Goal: Task Accomplishment & Management: Complete application form

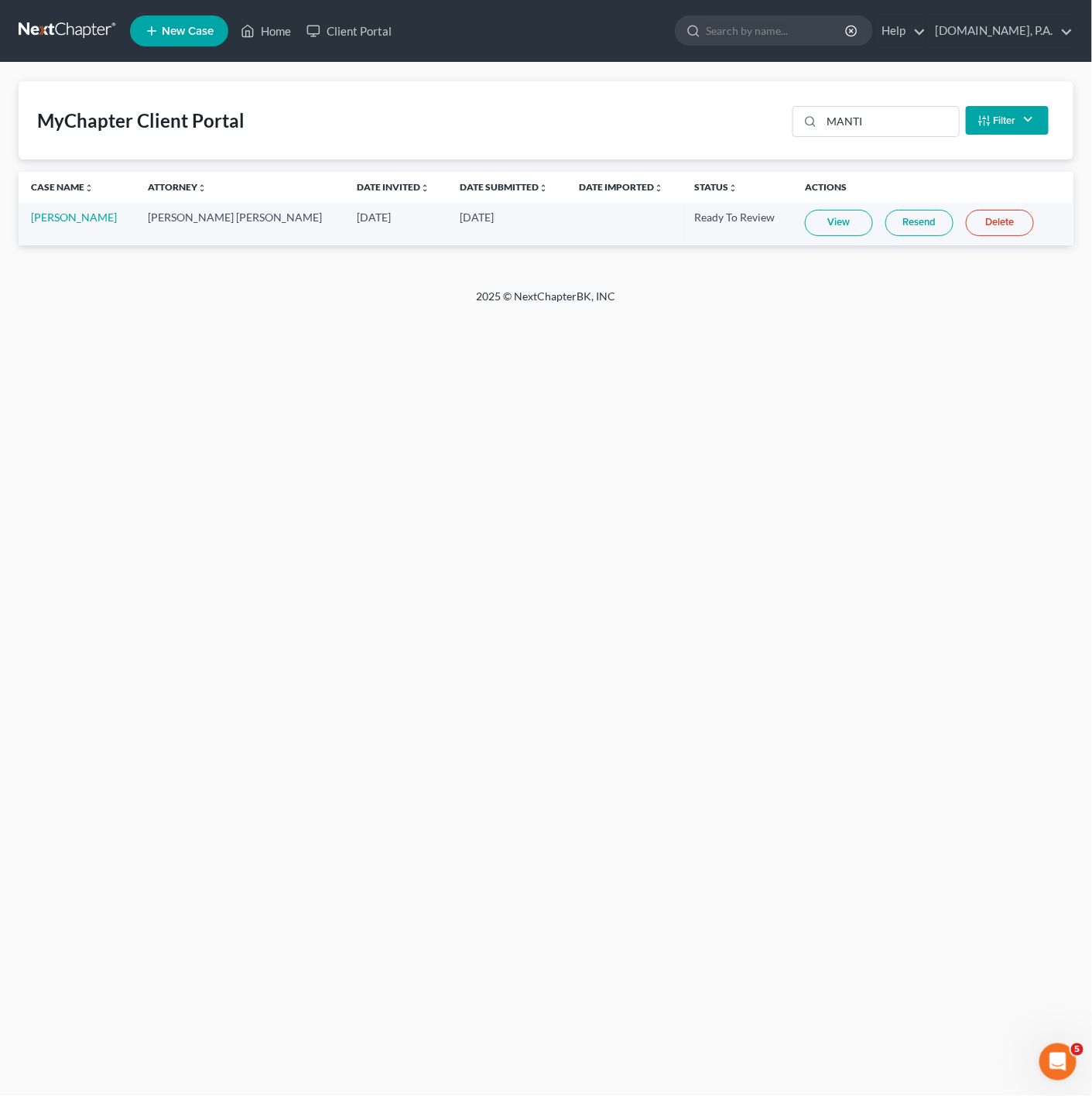
click at [810, 228] on link "View" at bounding box center [839, 223] width 68 height 26
click at [819, 226] on link "View" at bounding box center [839, 223] width 68 height 26
click at [752, 576] on div "Home New Case Client Portal Fresh-Start.Law, P.A. jonathan@fresh-start.law My A…" at bounding box center [546, 548] width 1092 height 1096
click at [805, 219] on link "View" at bounding box center [839, 223] width 68 height 26
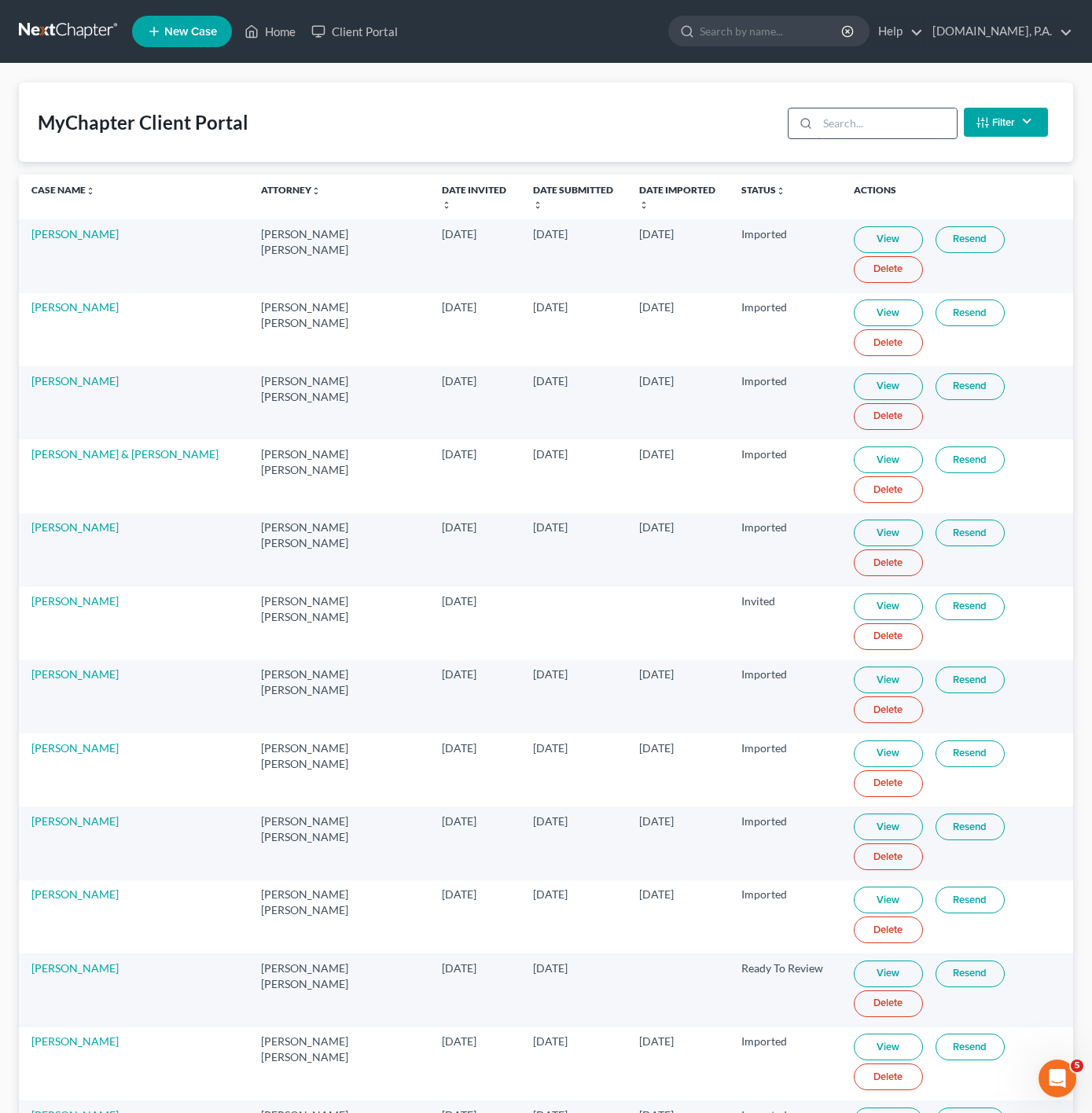
click at [847, 126] on input "search" at bounding box center [887, 124] width 139 height 30
click at [239, 30] on link "Home" at bounding box center [269, 31] width 67 height 28
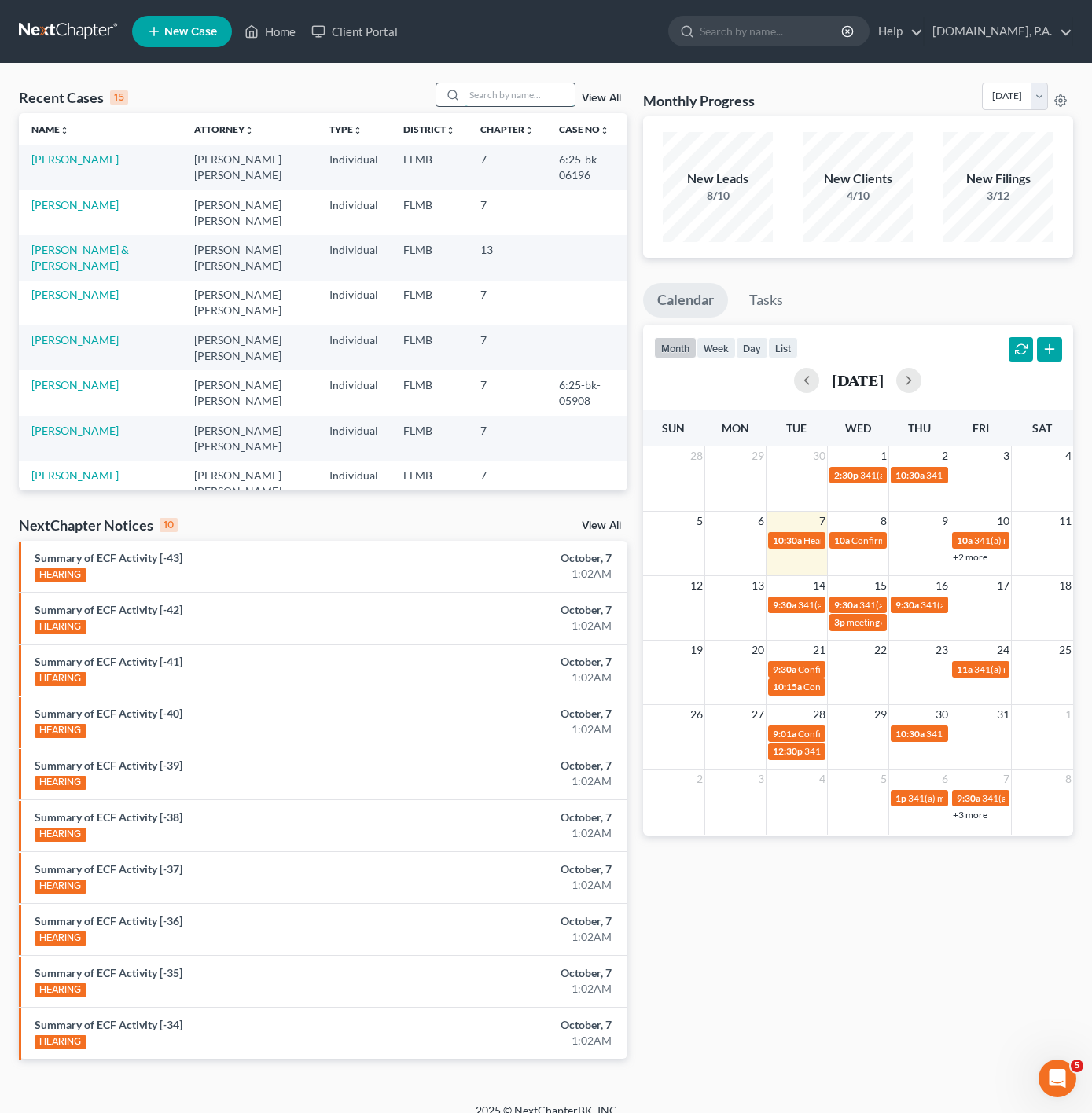
click at [504, 102] on input "search" at bounding box center [520, 95] width 110 height 23
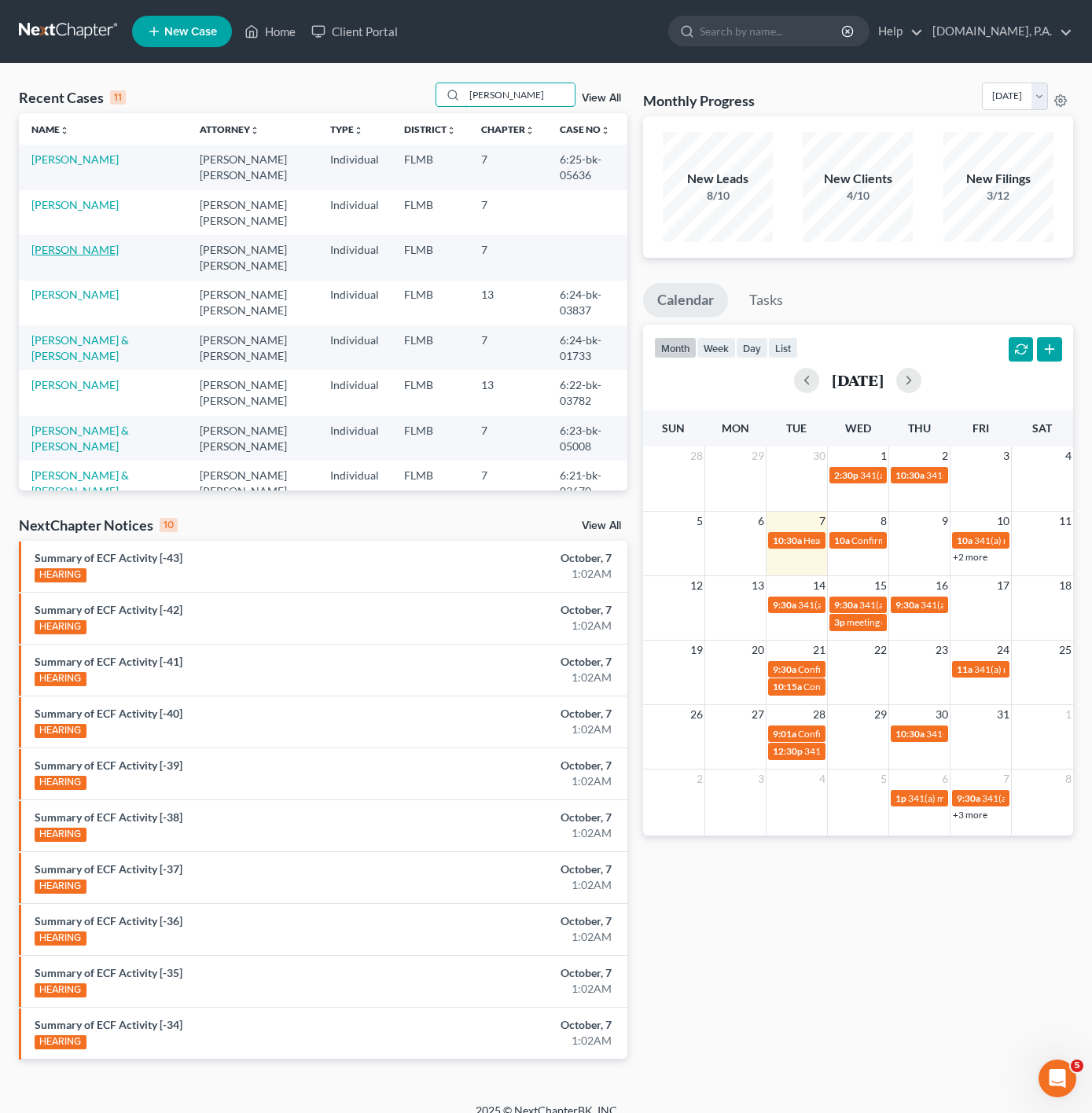
type input "[PERSON_NAME]"
click at [76, 249] on link "[PERSON_NAME]" at bounding box center [75, 250] width 87 height 13
select select "4"
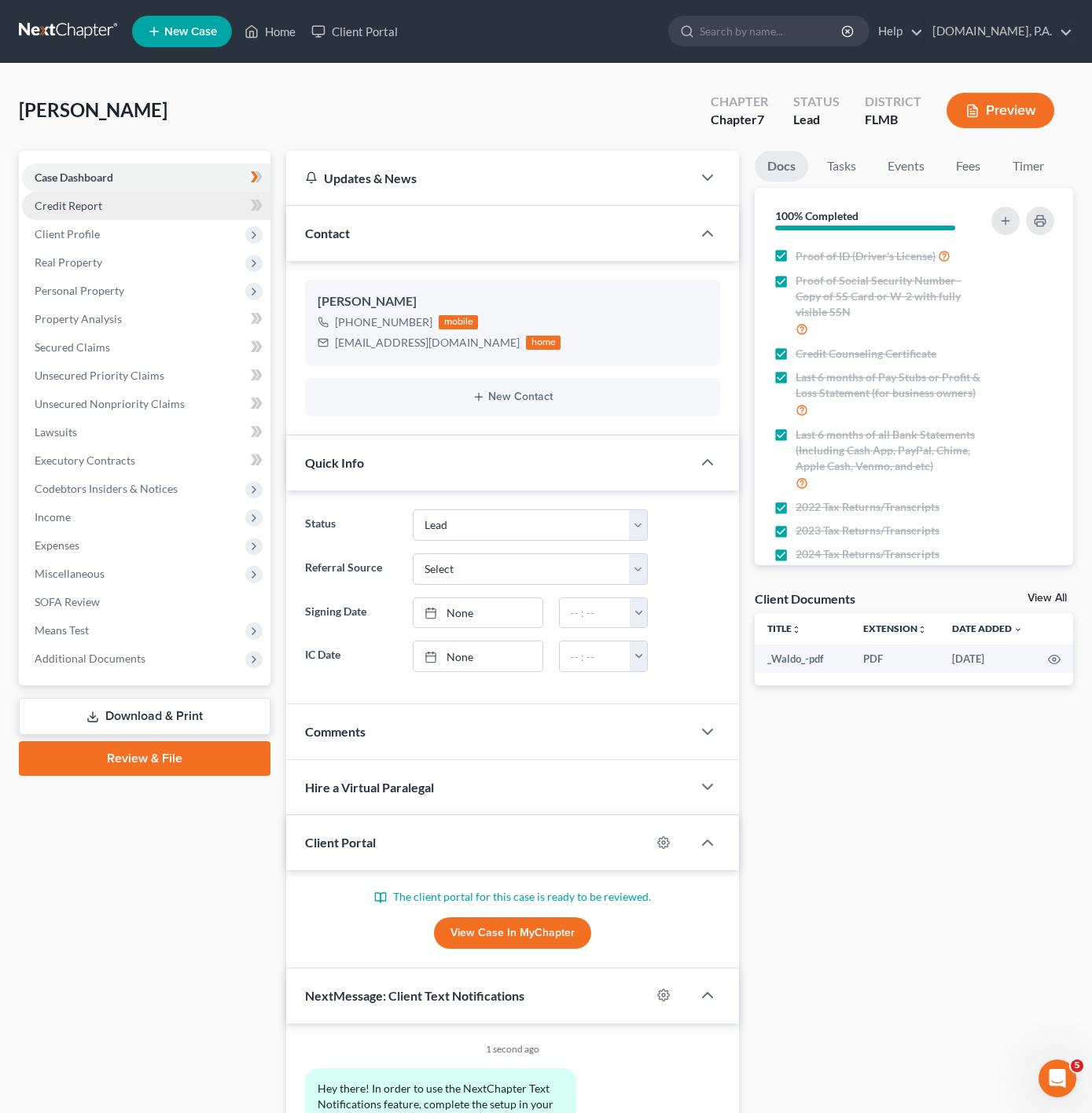
click at [233, 208] on link "Credit Report" at bounding box center [147, 206] width 249 height 28
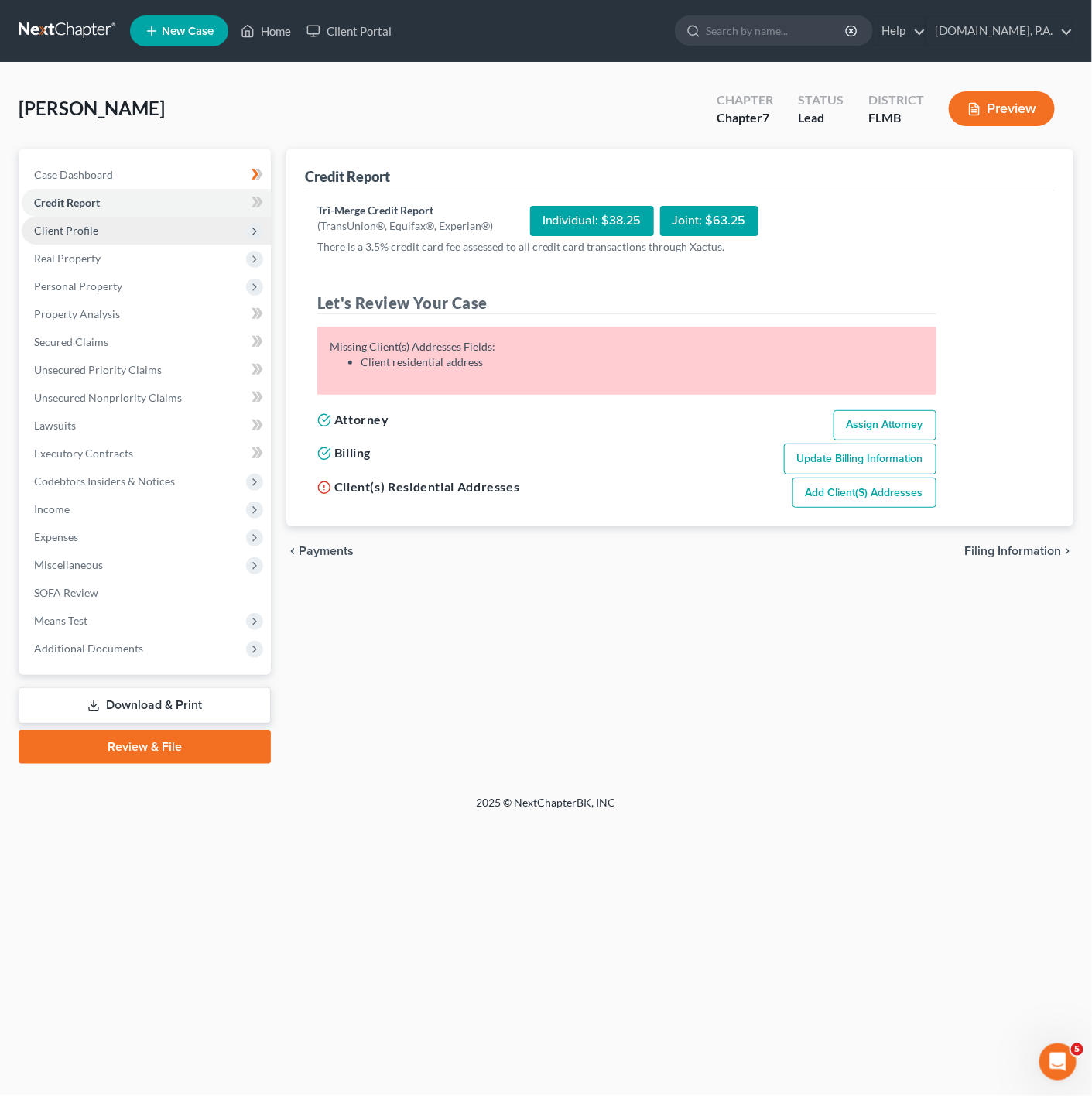
click at [226, 242] on span "Client Profile" at bounding box center [146, 230] width 249 height 28
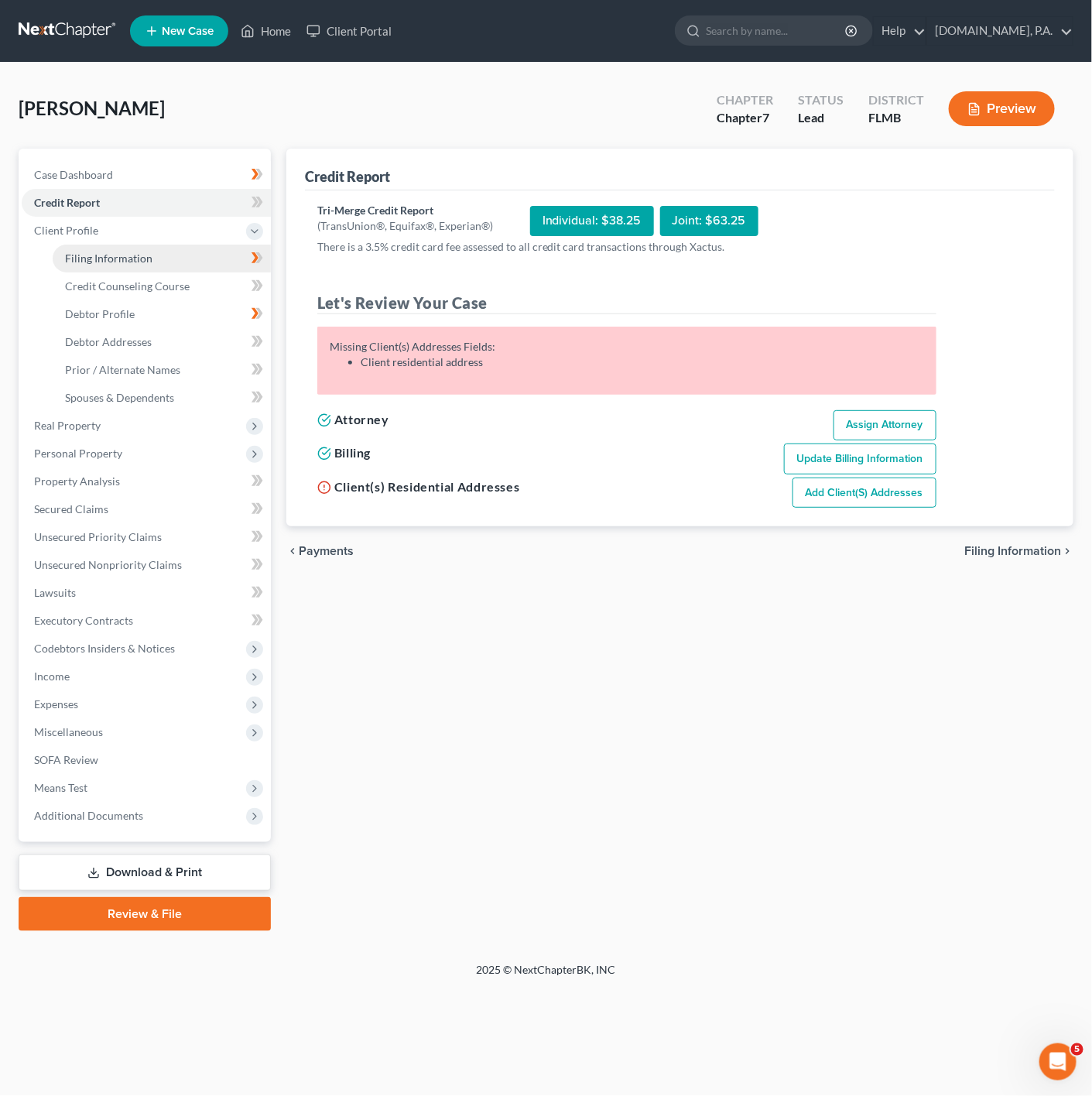
click at [209, 251] on link "Filing Information" at bounding box center [161, 259] width 218 height 28
select select "1"
select select "0"
select select "9"
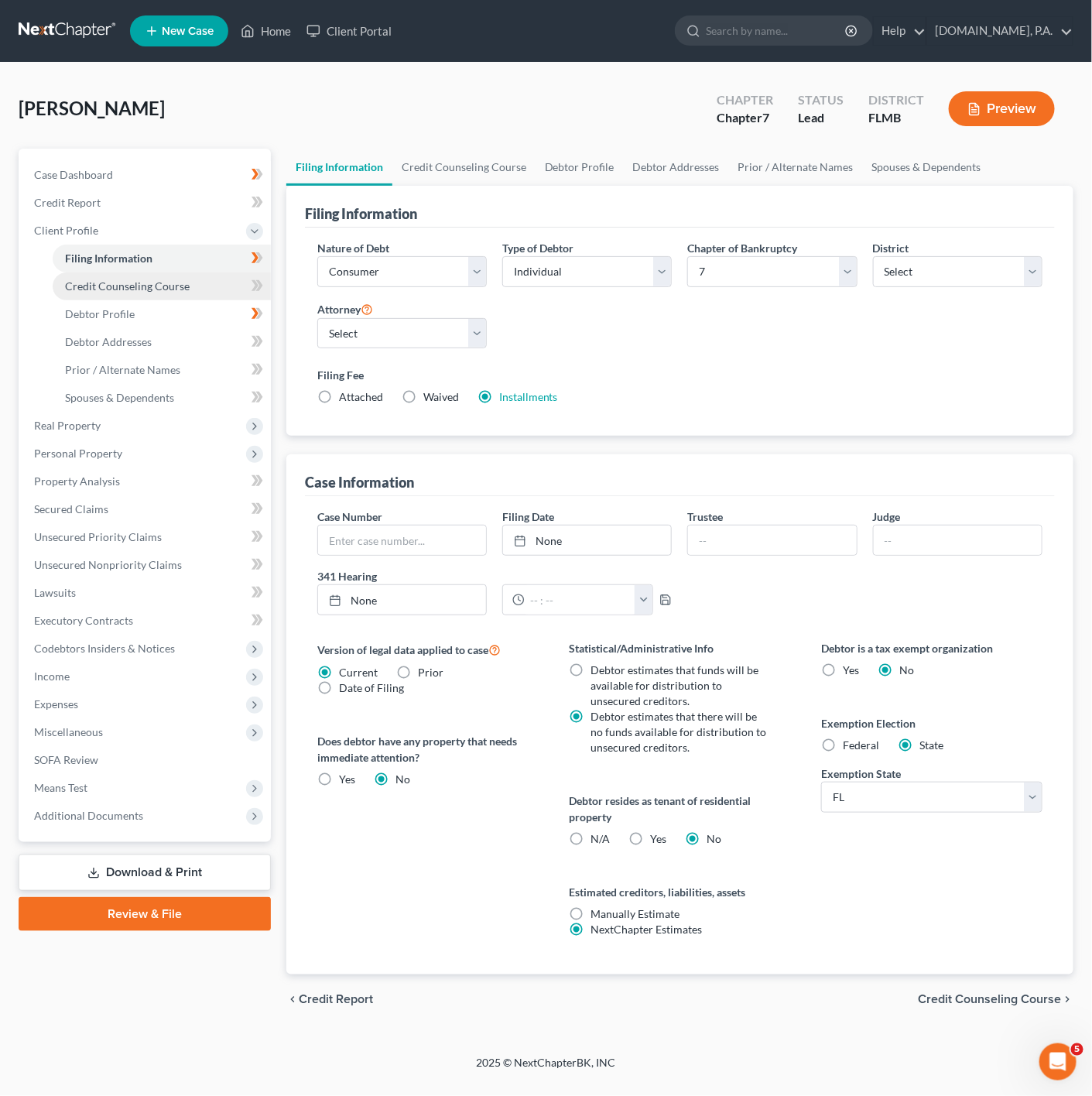
click at [144, 298] on link "Credit Counseling Course" at bounding box center [161, 286] width 218 height 28
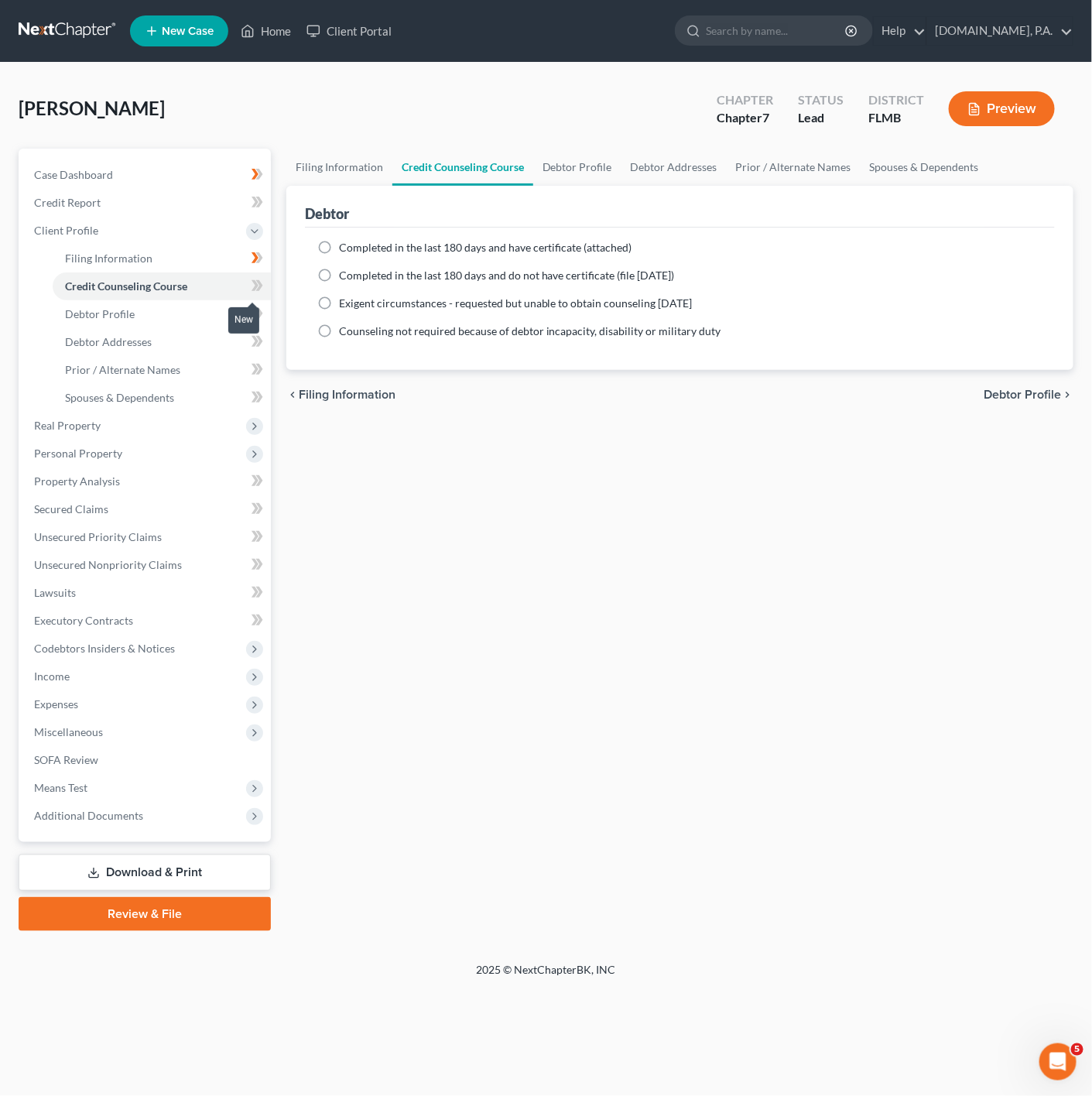
click at [256, 295] on icon at bounding box center [257, 286] width 11 height 19
click at [111, 819] on span "Additional Documents" at bounding box center [88, 815] width 110 height 13
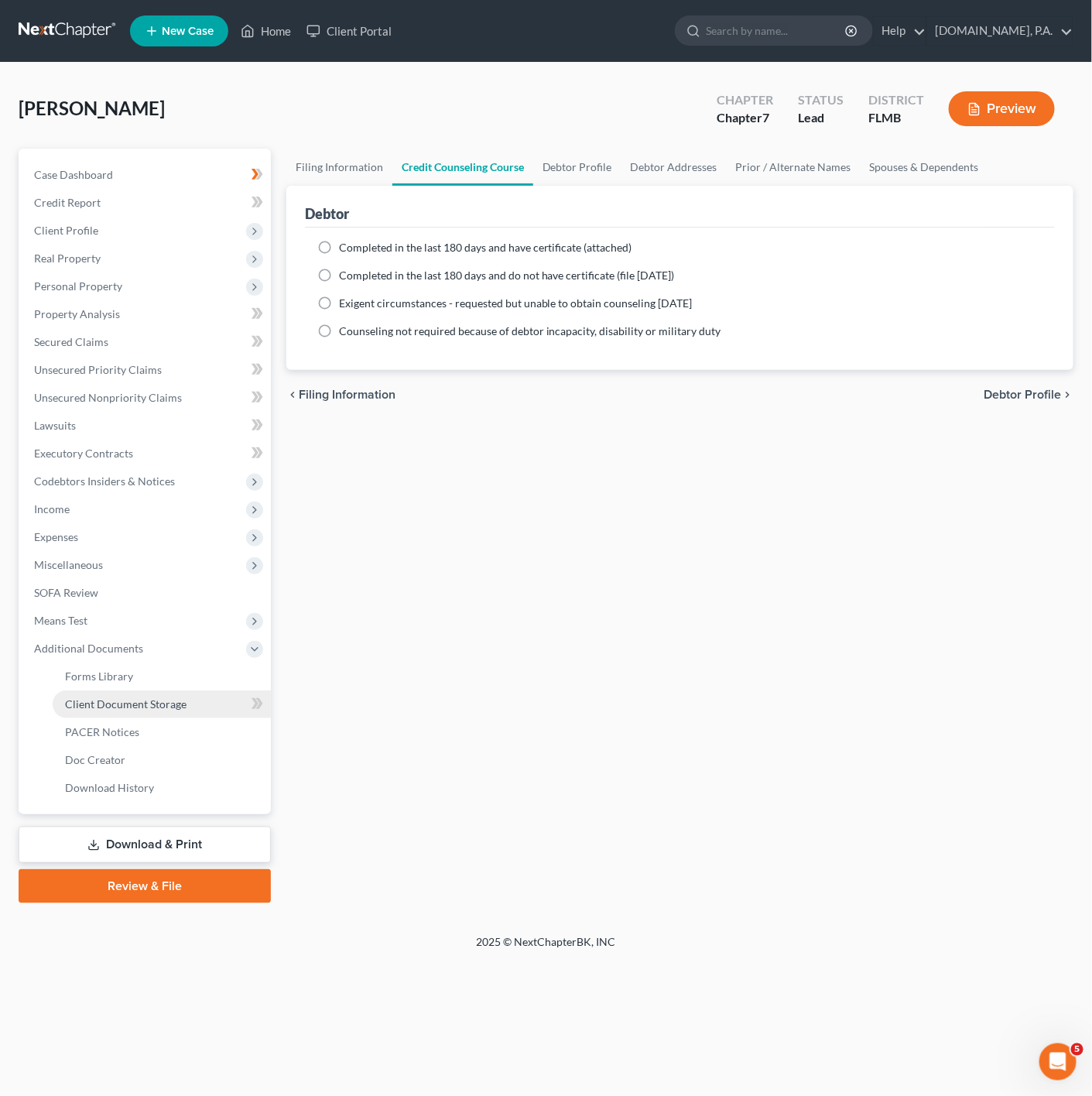
click at [221, 704] on link "Client Document Storage" at bounding box center [161, 704] width 218 height 28
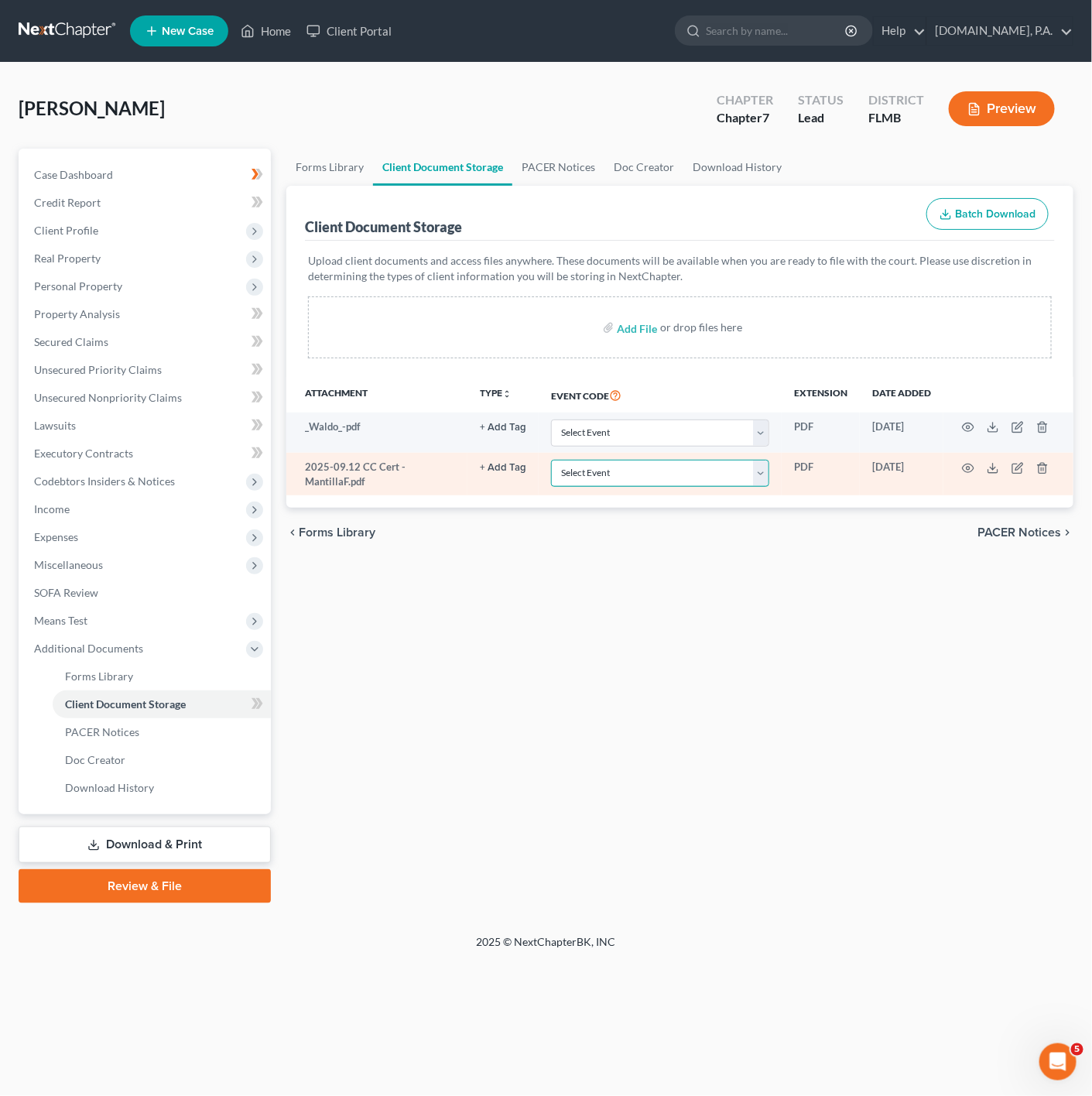
click at [695, 481] on select "Select Event 20 Largest Unsecured Creditors Amended Chapter 13 Plan Amended Cre…" at bounding box center [660, 473] width 218 height 27
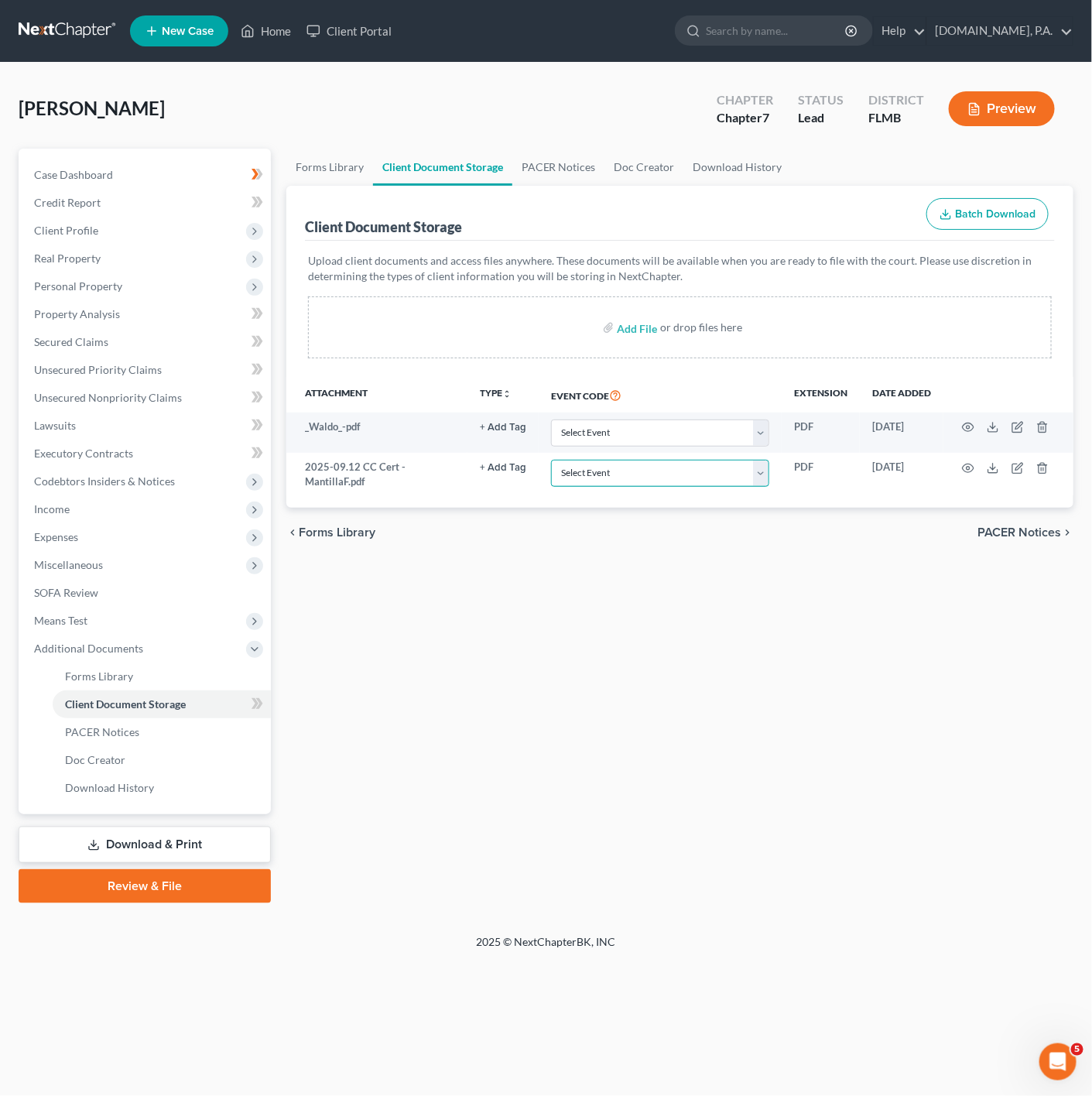
select select "9"
click at [552, 462] on select "Select Event 20 Largest Unsecured Creditors Amended Chapter 13 Plan Amended Cre…" at bounding box center [660, 473] width 218 height 27
click at [544, 783] on div "Forms Library Client Document Storage PACER Notices Doc Creator Download Histor…" at bounding box center [679, 526] width 802 height 754
click at [179, 226] on span "Client Profile" at bounding box center [146, 230] width 249 height 28
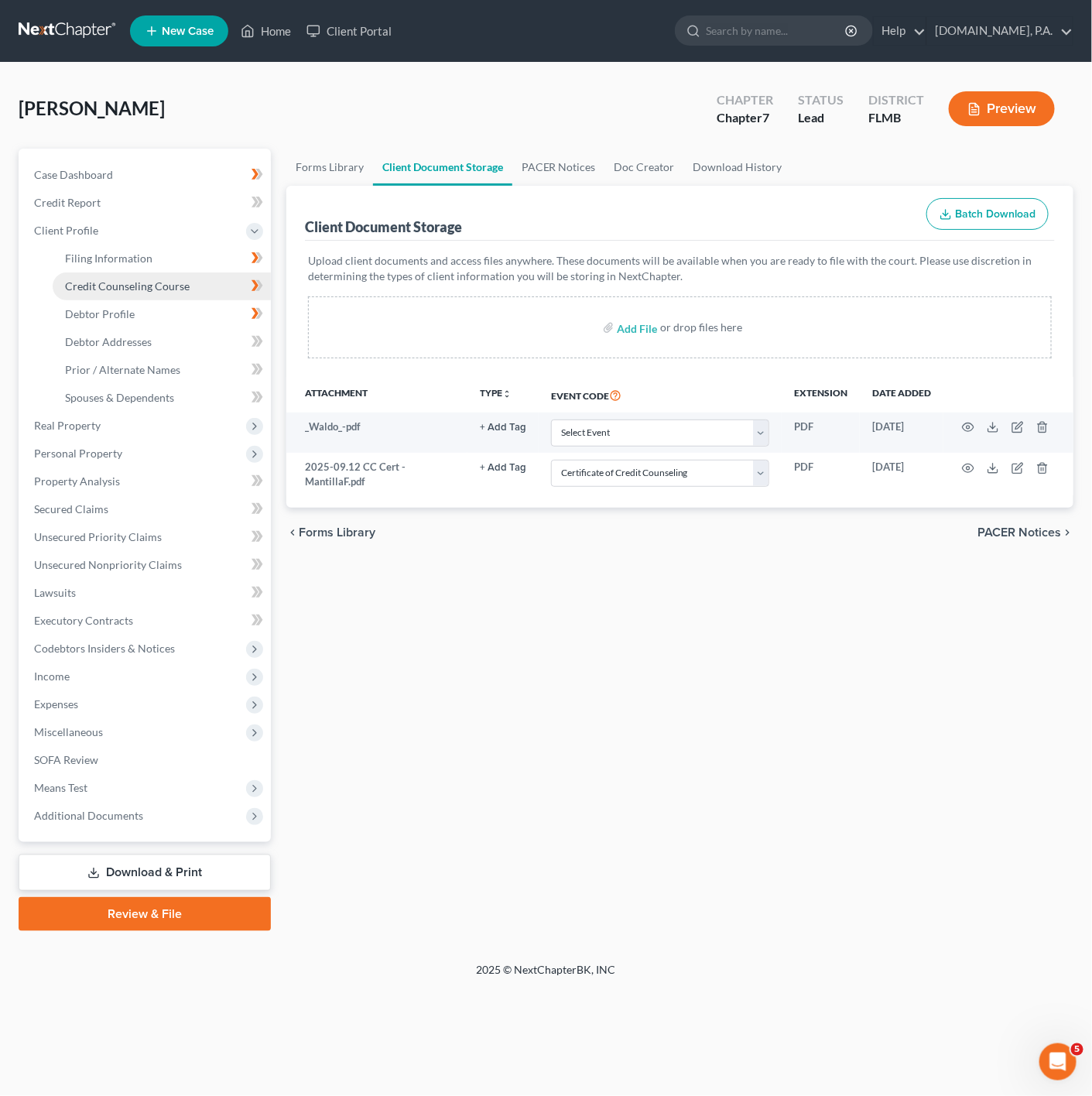
click at [226, 282] on link "Credit Counseling Course" at bounding box center [161, 286] width 218 height 28
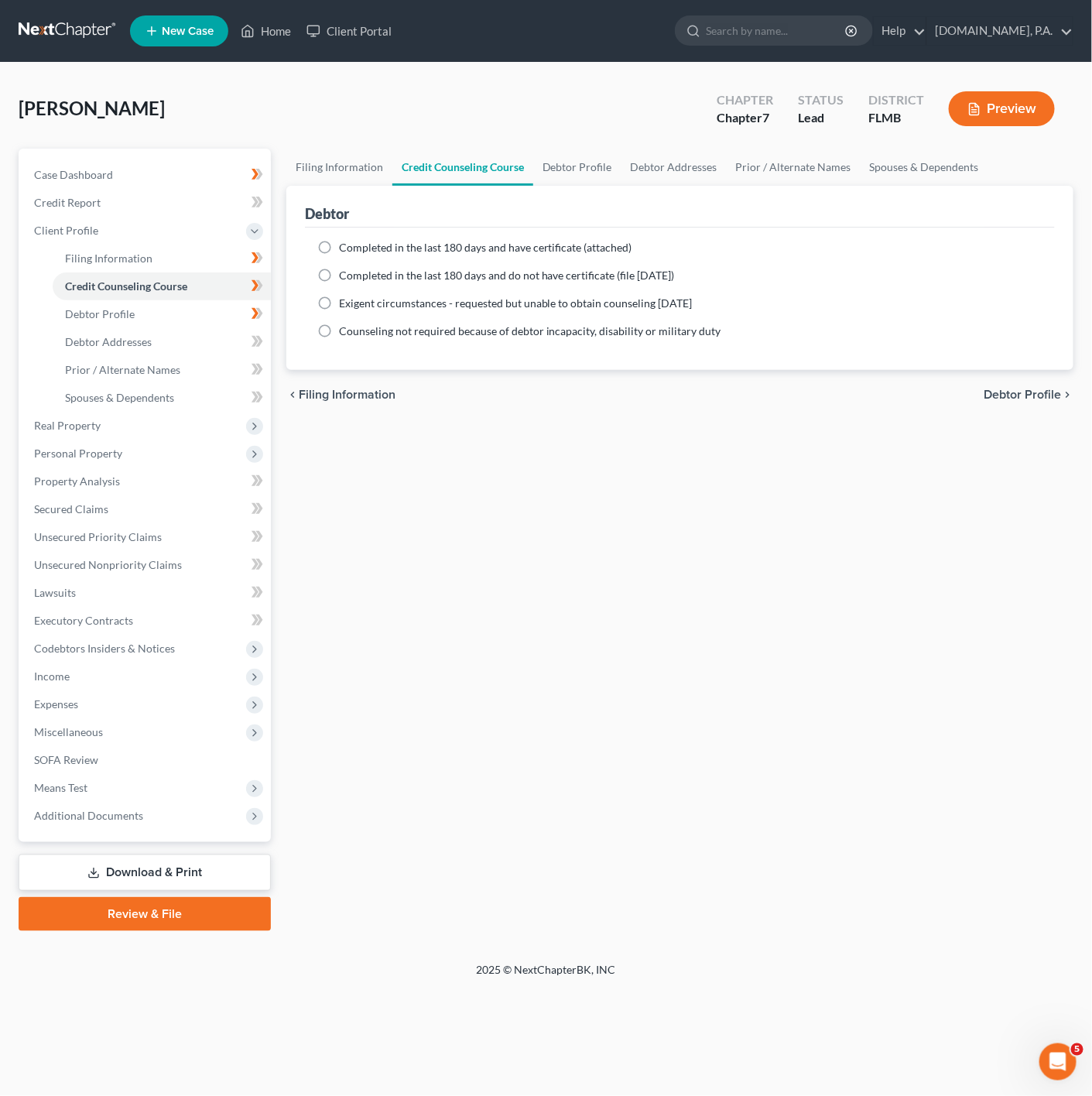
click at [339, 251] on label "Completed in the last 180 days and have certificate (attached)" at bounding box center [486, 247] width 294 height 15
click at [346, 250] on input "Completed in the last 180 days and have certificate (attached)" at bounding box center [350, 245] width 10 height 10
radio input "true"
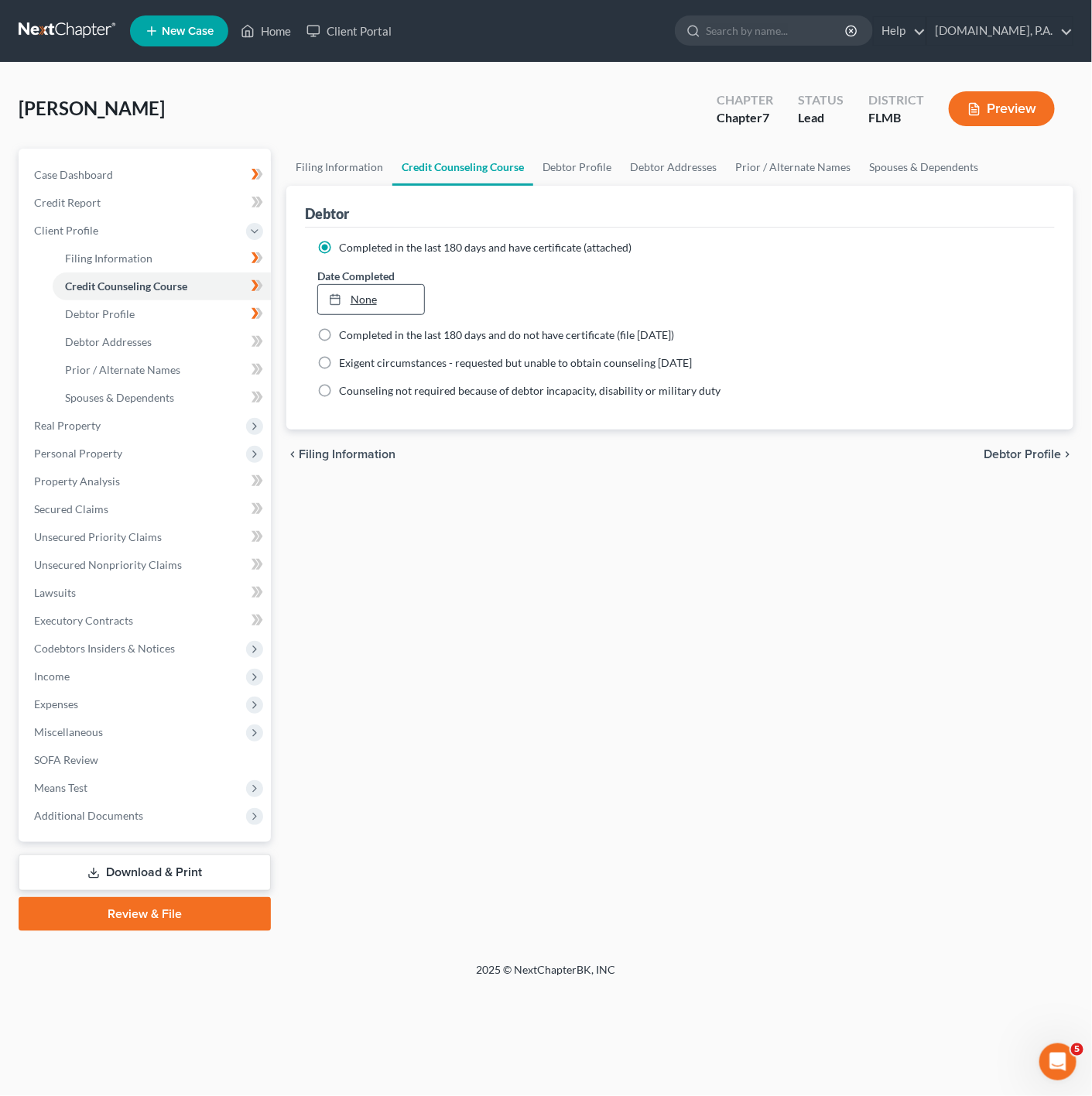
click at [399, 307] on link "None" at bounding box center [372, 299] width 107 height 29
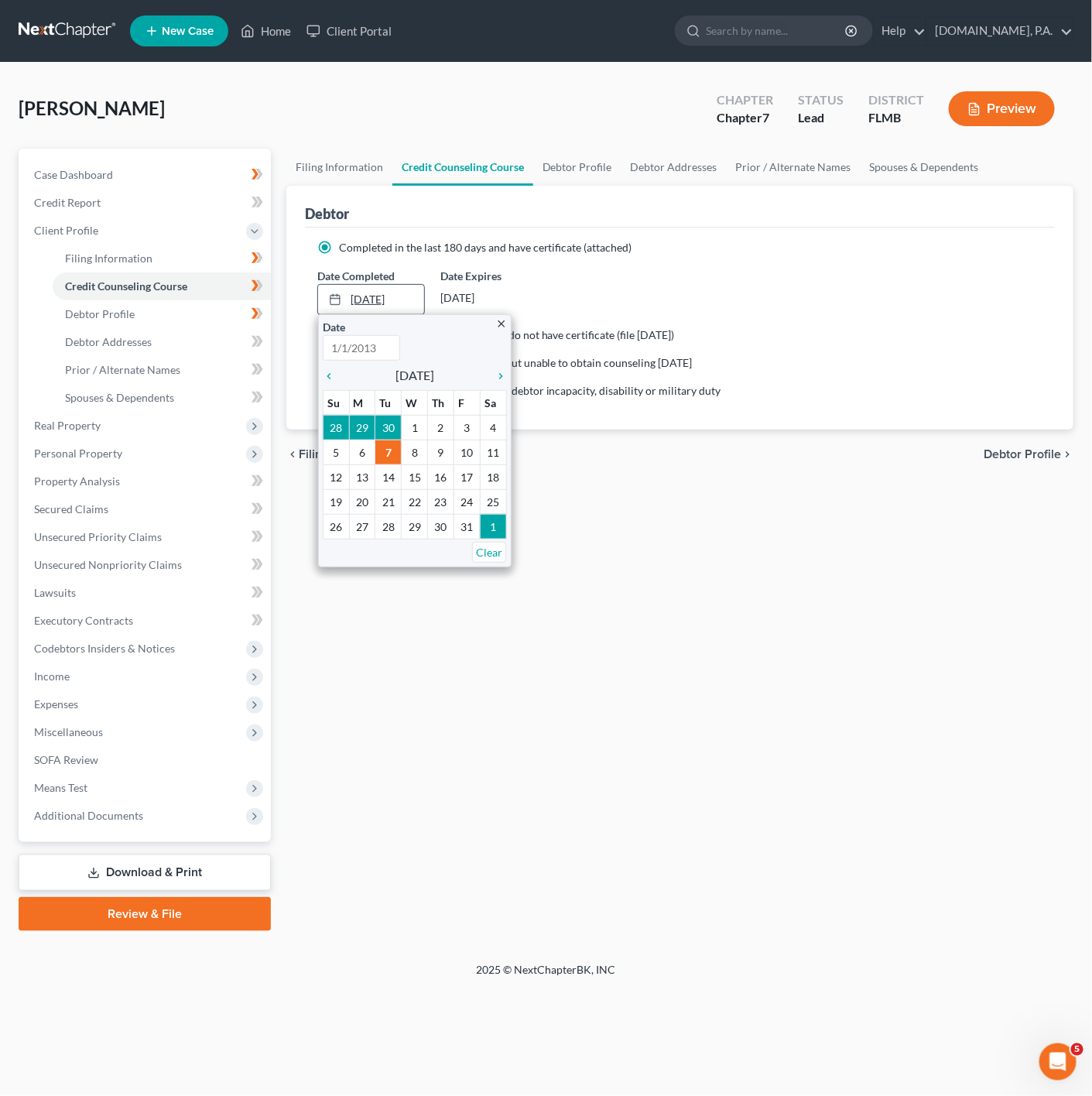
type input "[DATE]"
click at [337, 379] on icon "chevron_left" at bounding box center [333, 376] width 20 height 12
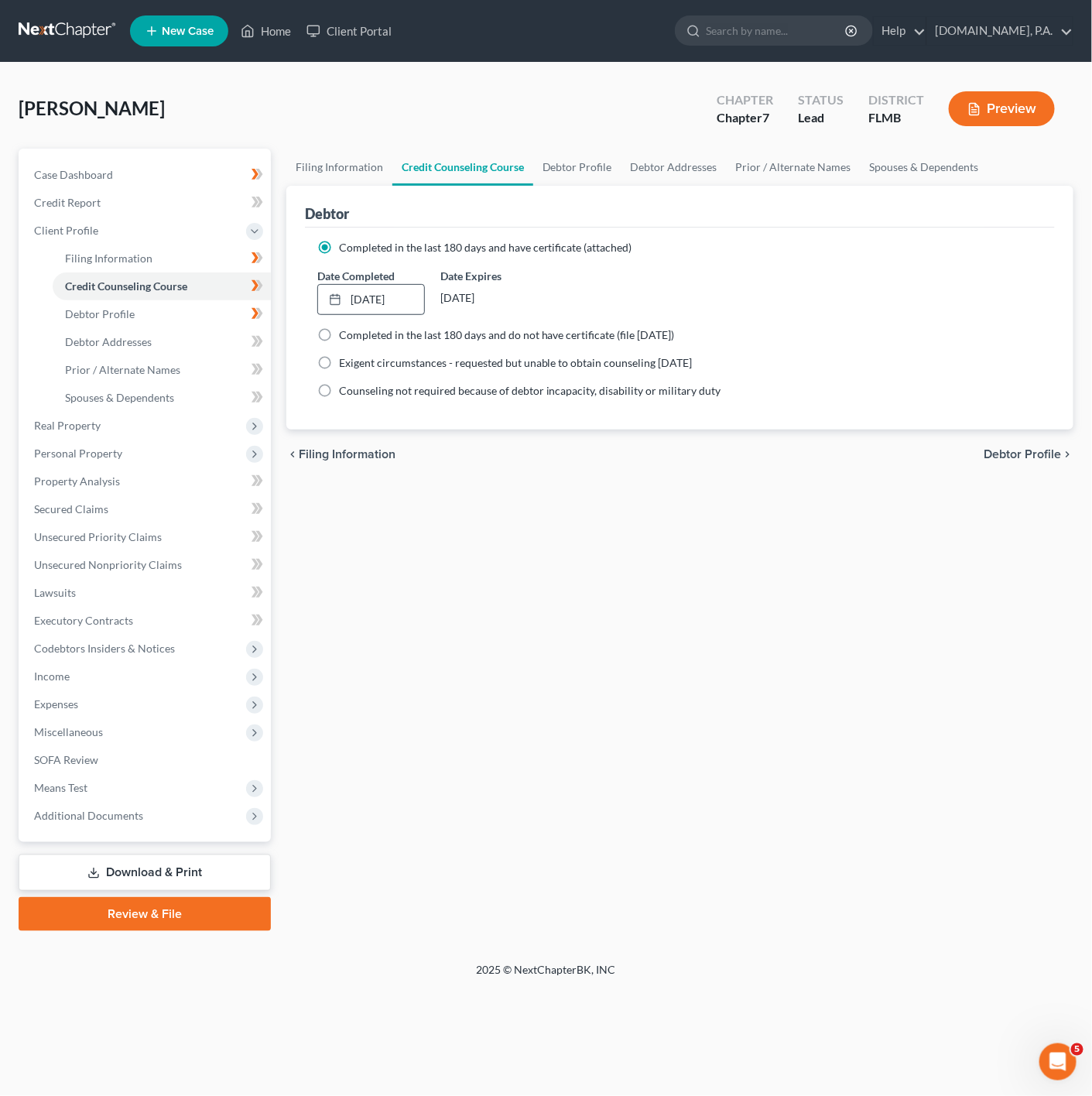
click at [550, 507] on div "Filing Information Credit Counseling Course Debtor Profile Debtor Addresses Pri…" at bounding box center [679, 539] width 802 height 783
click at [258, 286] on icon at bounding box center [255, 285] width 7 height 11
click at [230, 307] on link "Debtor Profile" at bounding box center [161, 314] width 218 height 28
select select "0"
select select "3"
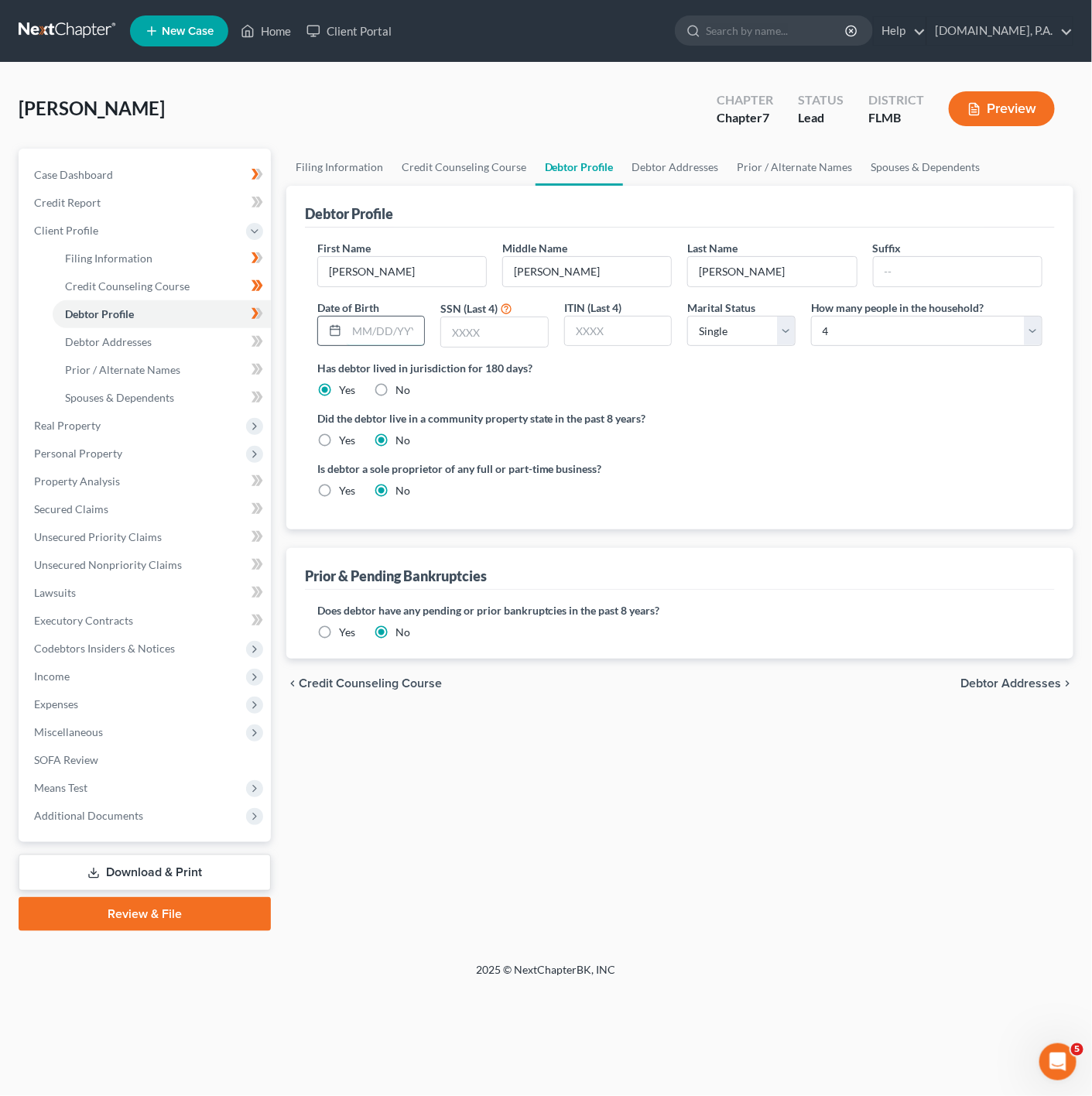
click at [402, 335] on div at bounding box center [372, 331] width 109 height 31
type input "7"
type input "[DATE]"
click at [483, 330] on input "text" at bounding box center [495, 332] width 107 height 29
click at [502, 333] on input "text" at bounding box center [495, 332] width 107 height 29
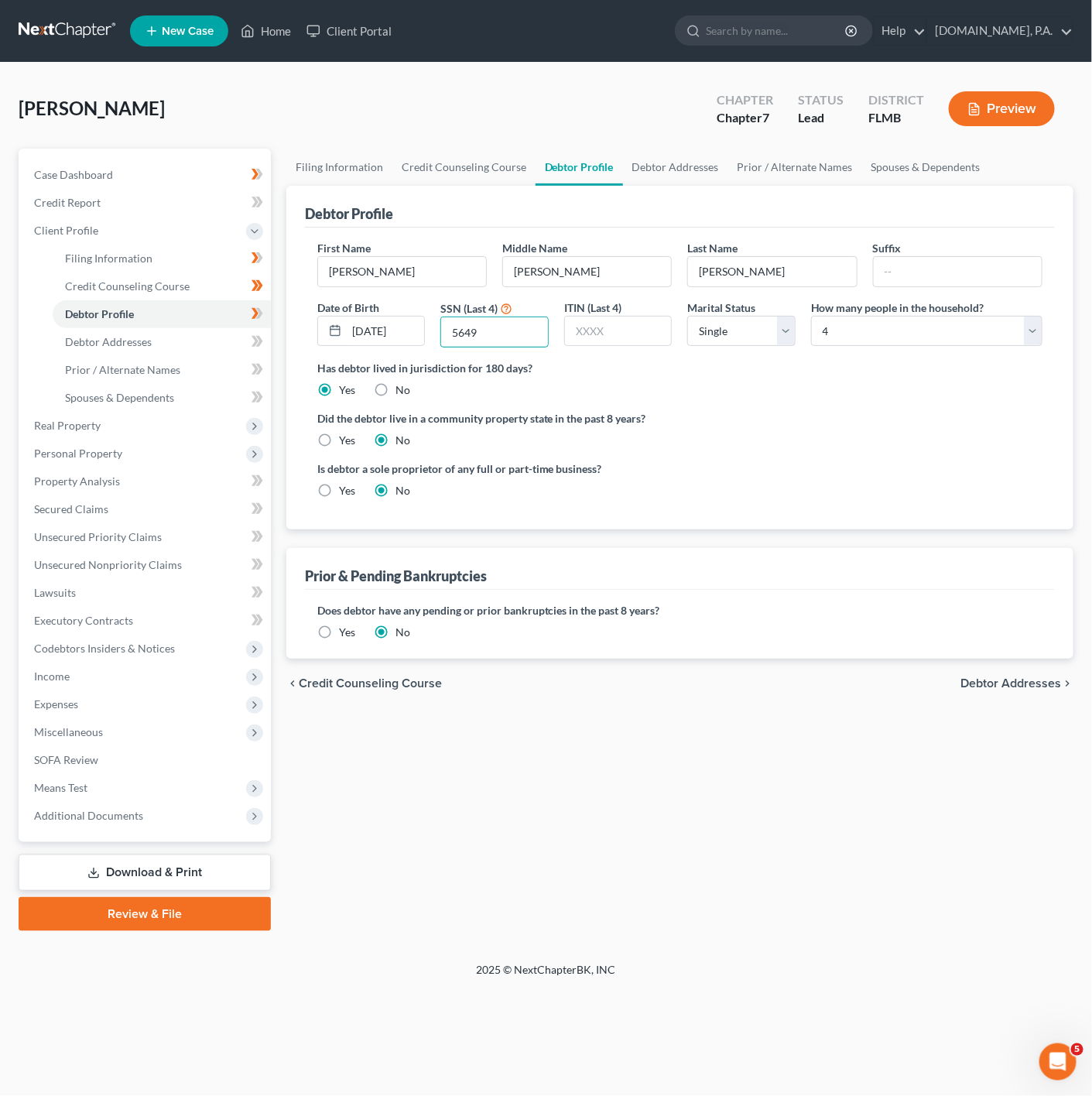
type input "5649"
click at [762, 440] on div "Did the debtor live in a community property state in the past 8 years? Yes No" at bounding box center [680, 429] width 725 height 38
click at [259, 321] on icon at bounding box center [257, 314] width 11 height 19
click at [198, 333] on link "Debtor Addresses" at bounding box center [161, 342] width 218 height 28
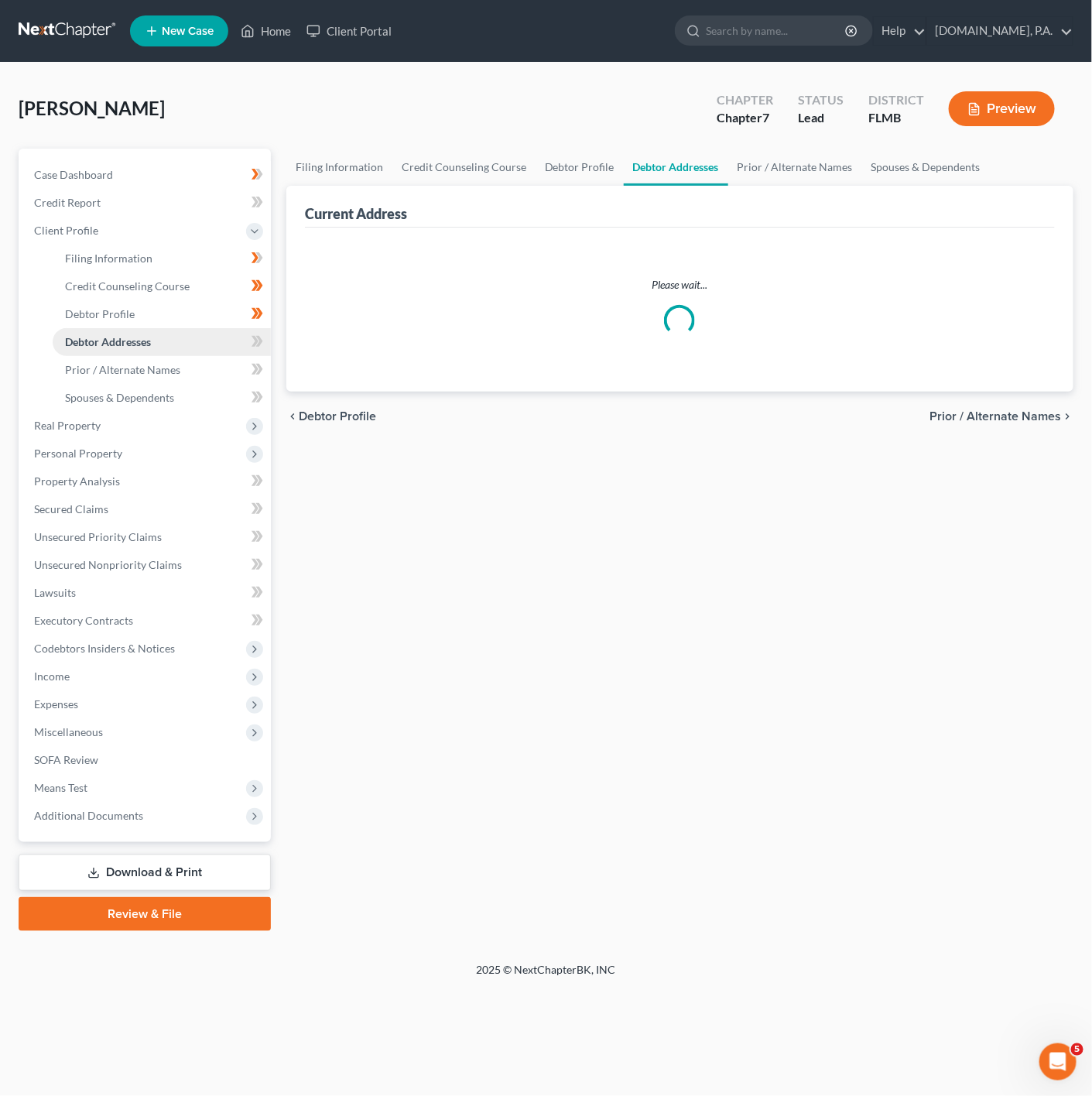
select select "0"
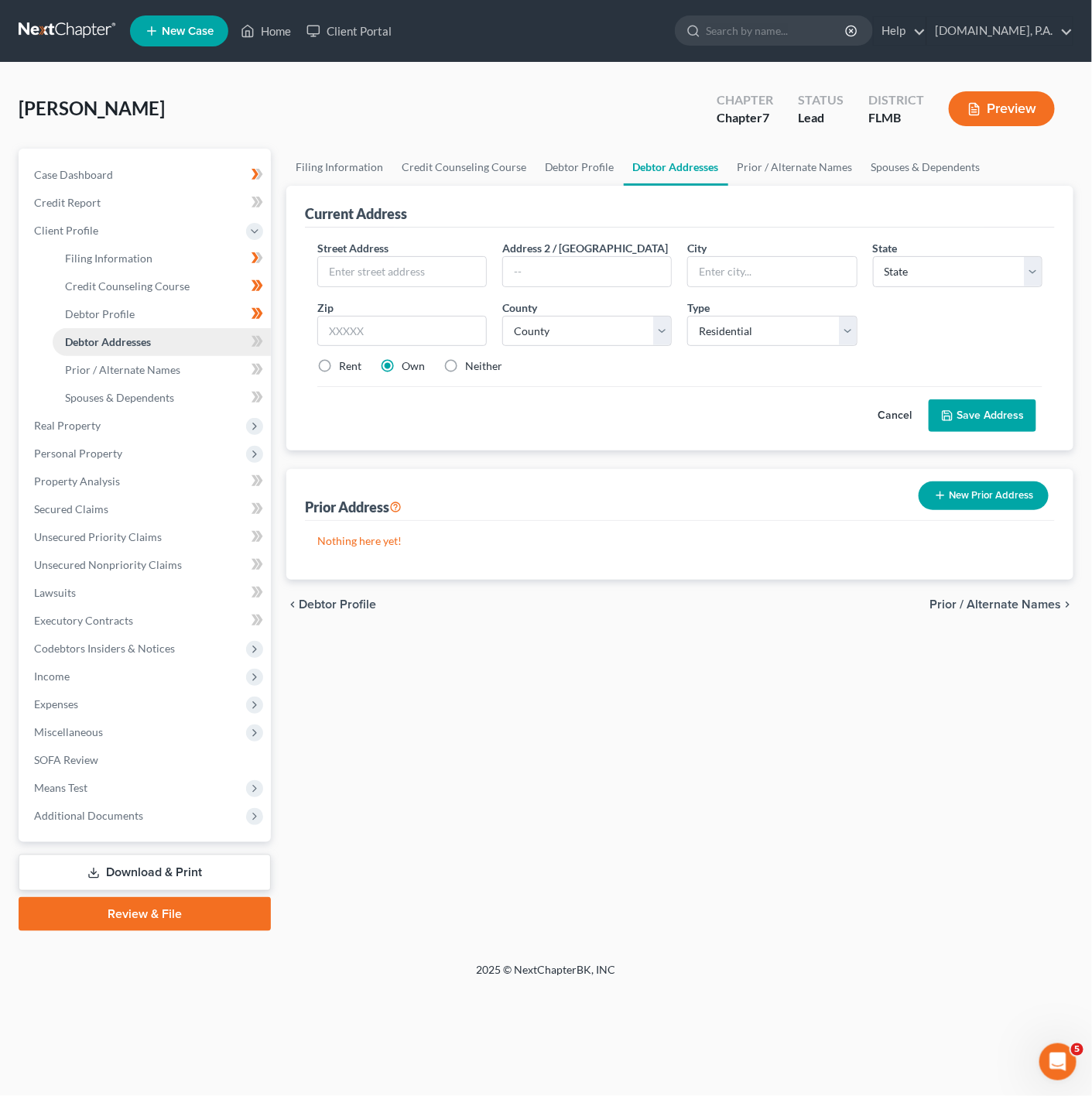
click at [238, 345] on link "Debtor Addresses" at bounding box center [161, 342] width 218 height 28
click at [252, 346] on icon at bounding box center [257, 342] width 11 height 19
click at [388, 277] on input "text" at bounding box center [402, 272] width 168 height 29
type input "1256 Water Iris"
click at [795, 273] on input "text" at bounding box center [772, 272] width 168 height 29
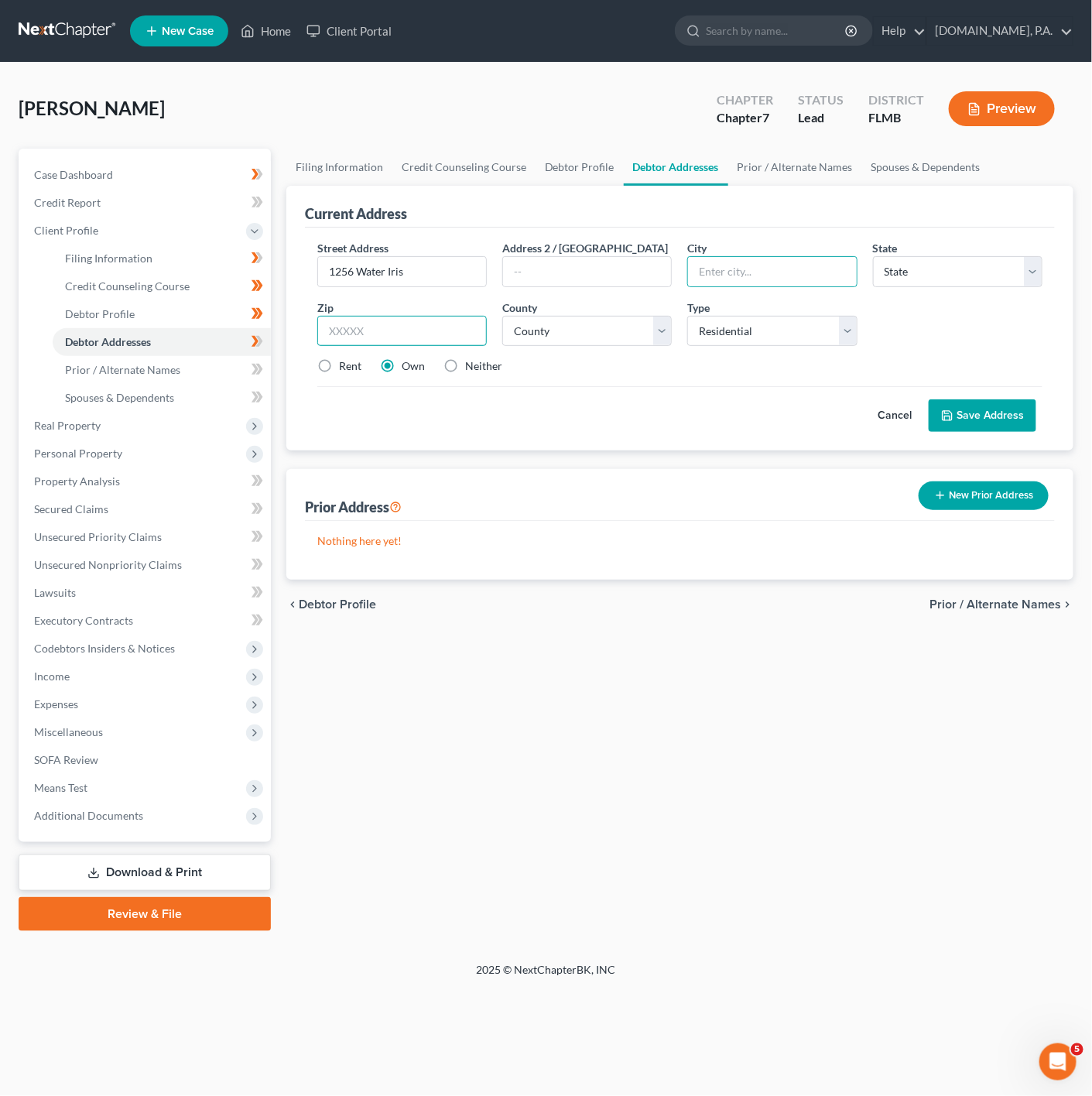
click at [414, 329] on input "text" at bounding box center [402, 331] width 170 height 31
type input "32828"
click at [577, 406] on div "Cancel Save Address" at bounding box center [680, 409] width 725 height 45
type input "Orlando"
select select "9"
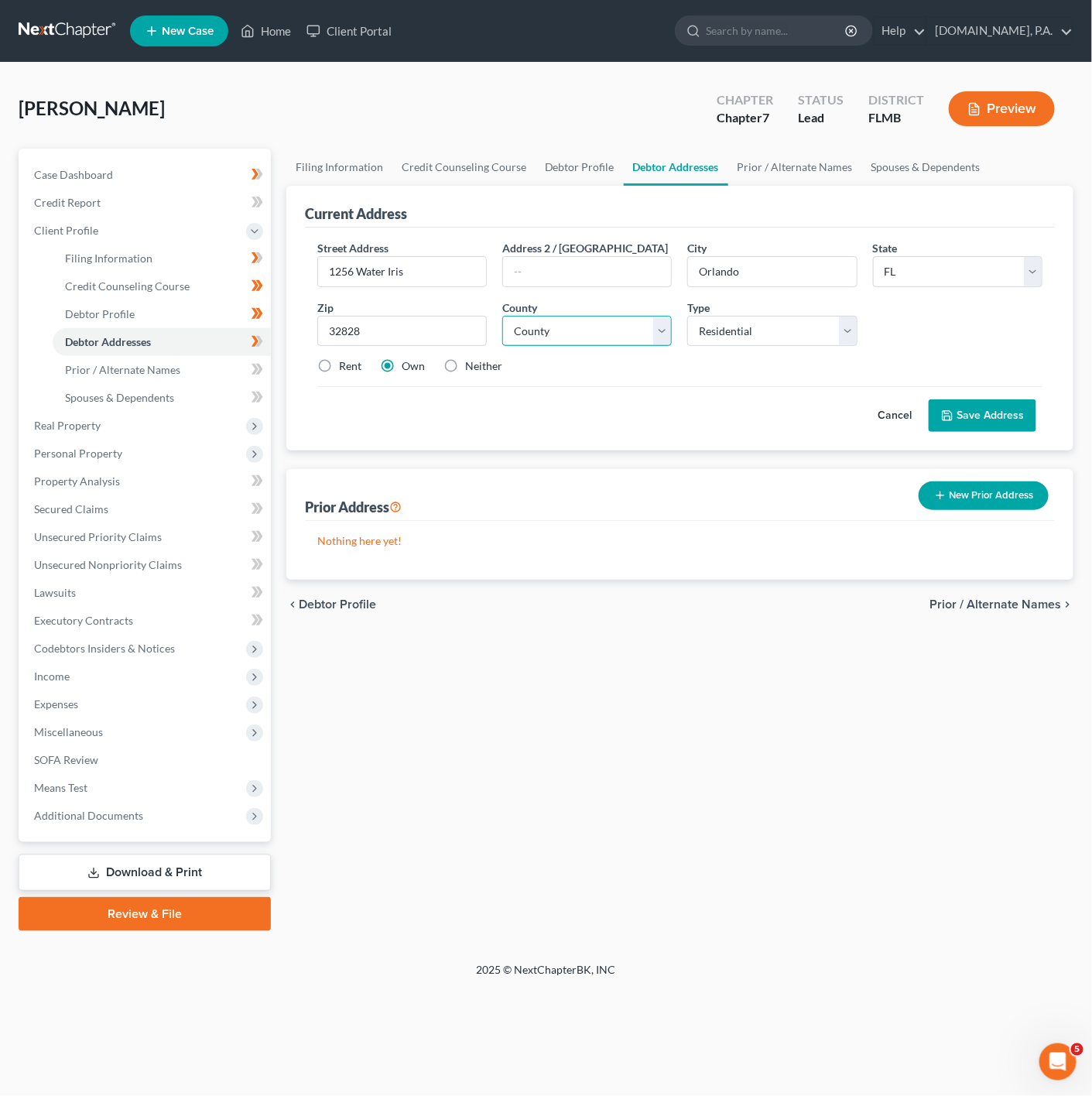
click at [572, 344] on select "County [GEOGRAPHIC_DATA] [GEOGRAPHIC_DATA] [GEOGRAPHIC_DATA] [GEOGRAPHIC_DATA] …" at bounding box center [587, 331] width 170 height 31
click at [781, 385] on div "Street Address * 1256 Water Iris Address 2 / [GEOGRAPHIC_DATA] * [GEOGRAPHIC_DA…" at bounding box center [680, 313] width 741 height 147
click at [658, 324] on select "County [GEOGRAPHIC_DATA] [GEOGRAPHIC_DATA] [GEOGRAPHIC_DATA] [GEOGRAPHIC_DATA] …" at bounding box center [587, 331] width 170 height 31
select select "47"
click at [502, 316] on select "County [GEOGRAPHIC_DATA] [GEOGRAPHIC_DATA] [GEOGRAPHIC_DATA] [GEOGRAPHIC_DATA] …" at bounding box center [587, 331] width 170 height 31
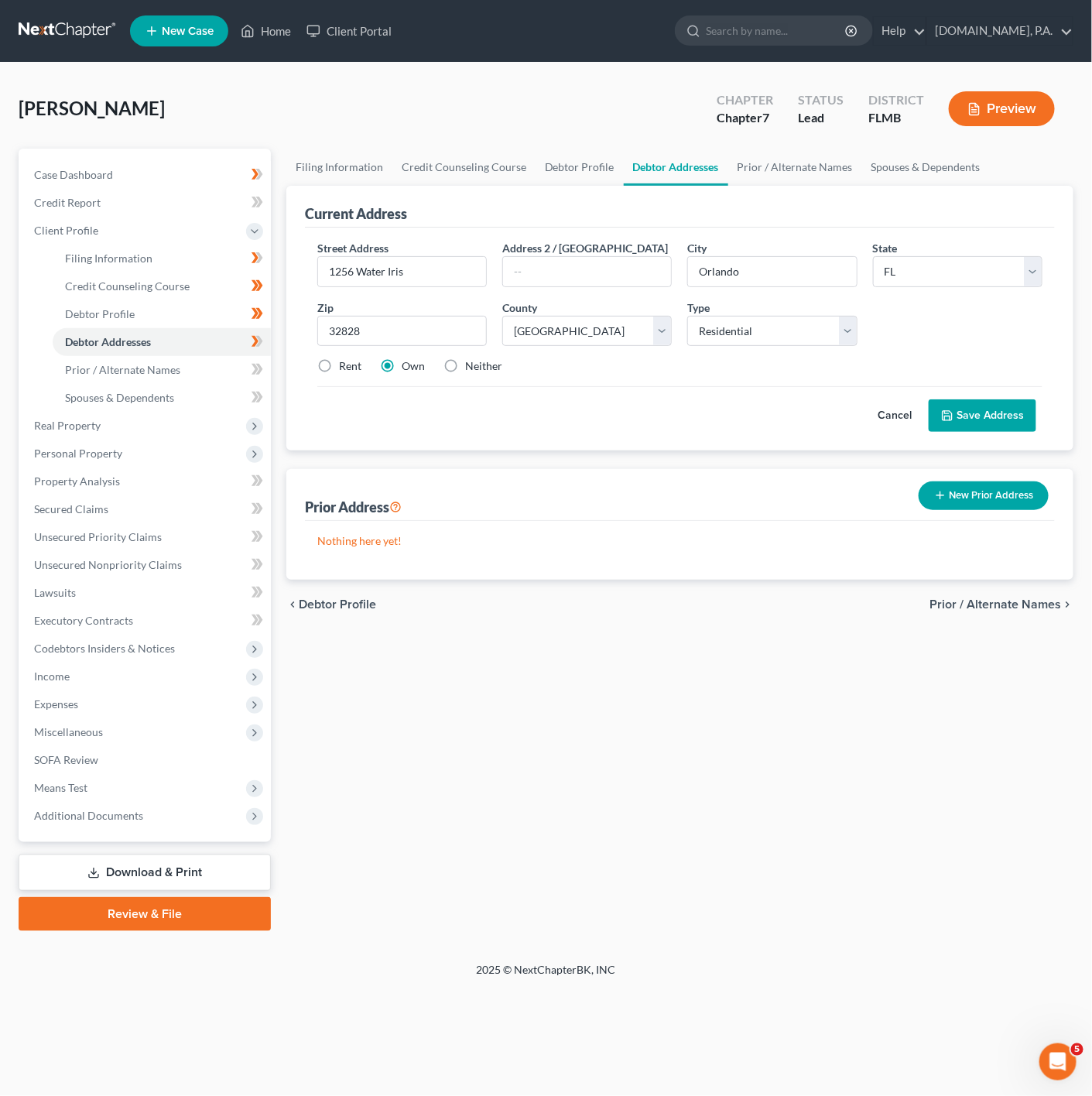
click at [813, 428] on div "Cancel Save Address" at bounding box center [680, 409] width 725 height 45
drag, startPoint x: 1024, startPoint y: 426, endPoint x: 1015, endPoint y: 423, distance: 9.5
click at [1016, 423] on button "Save Address" at bounding box center [982, 415] width 108 height 32
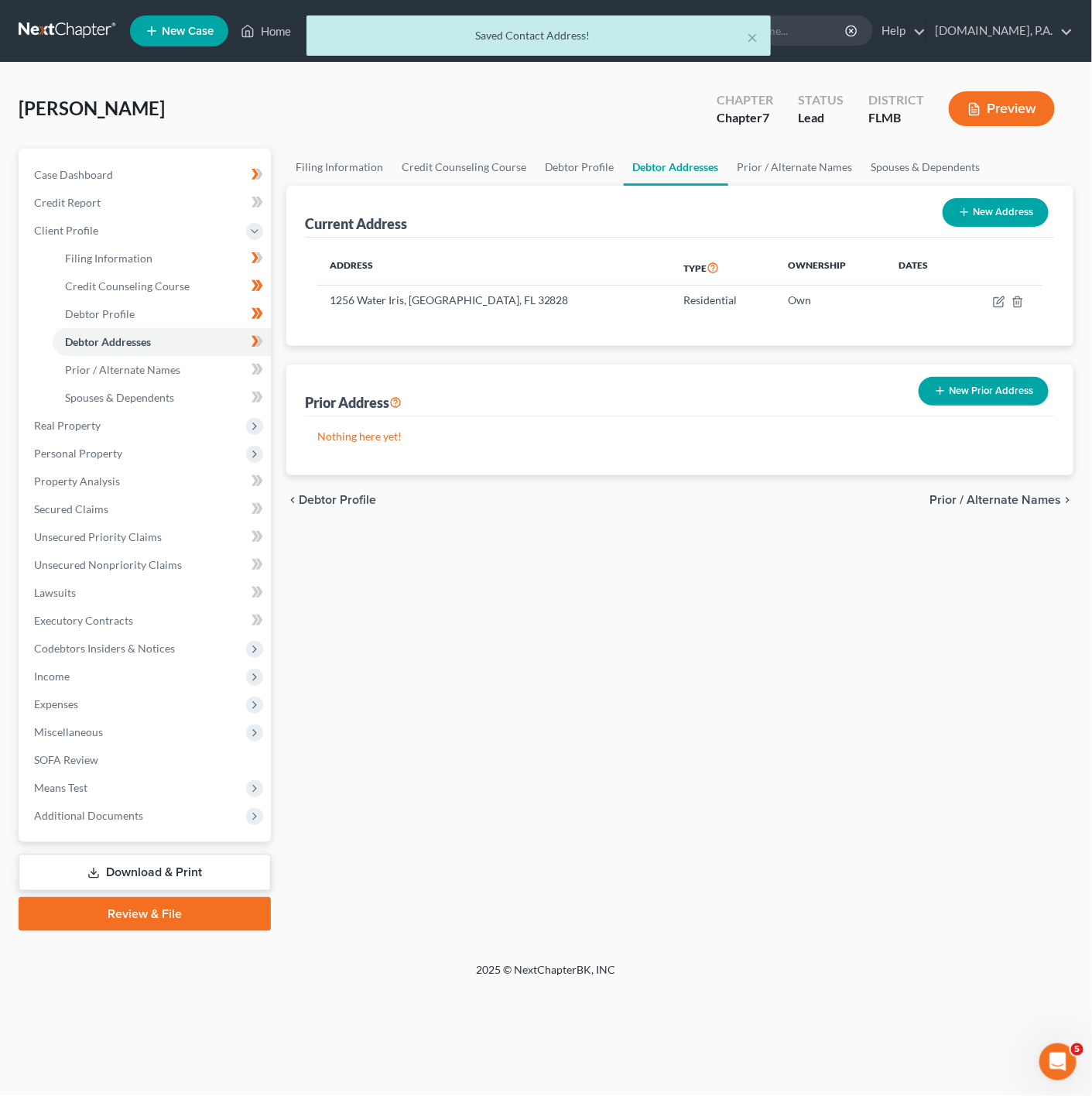
click at [265, 339] on span at bounding box center [257, 343] width 27 height 24
click at [212, 361] on link "Prior / Alternate Names" at bounding box center [161, 370] width 218 height 28
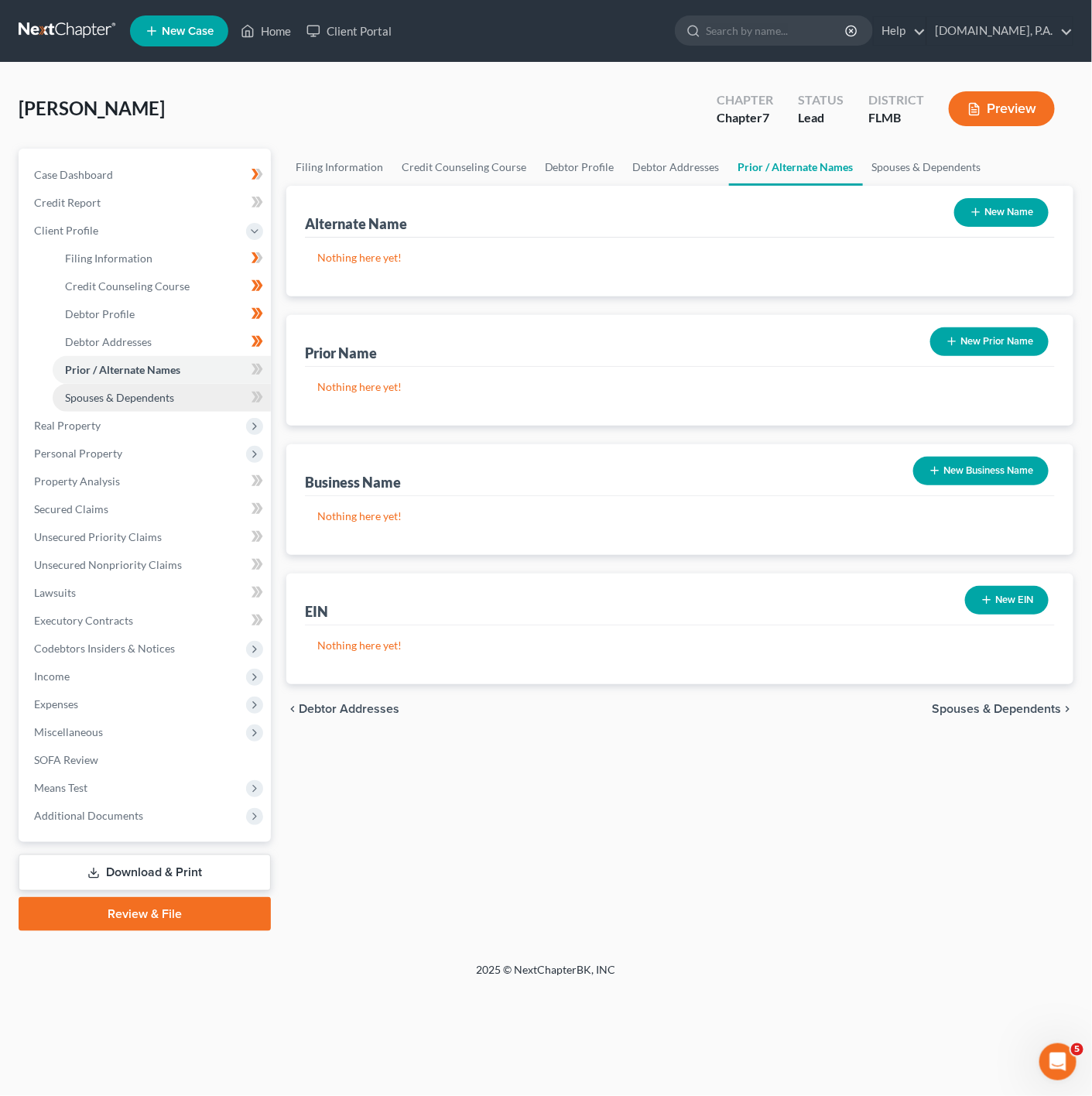
click at [253, 384] on link "Spouses & Dependents" at bounding box center [161, 398] width 218 height 28
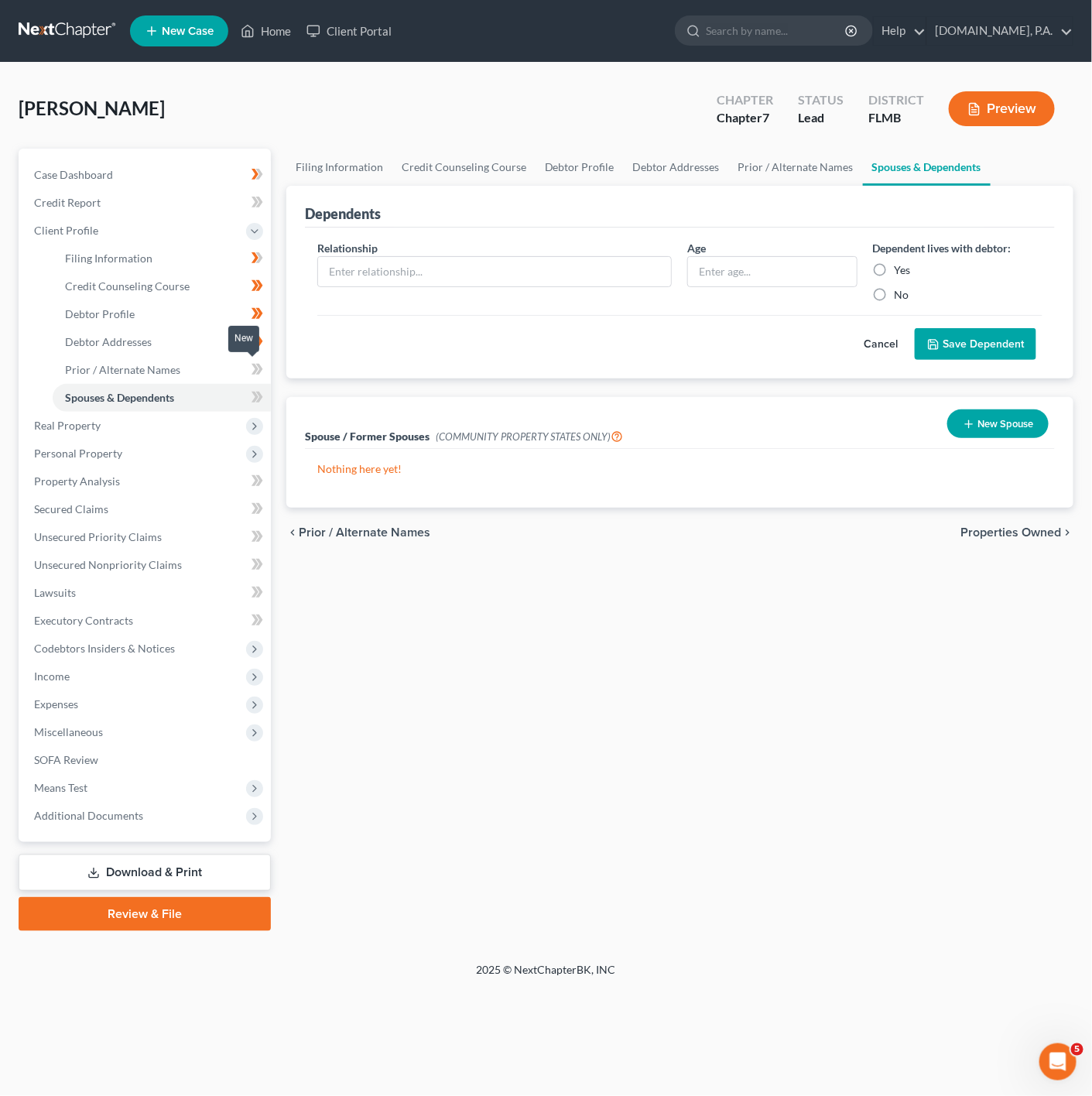
click at [258, 372] on icon at bounding box center [259, 368] width 7 height 11
click at [238, 395] on link "Spouses & Dependents" at bounding box center [161, 398] width 218 height 28
click at [263, 395] on span at bounding box center [257, 399] width 27 height 24
click at [219, 372] on link "Prior / Alternate Names" at bounding box center [161, 370] width 218 height 28
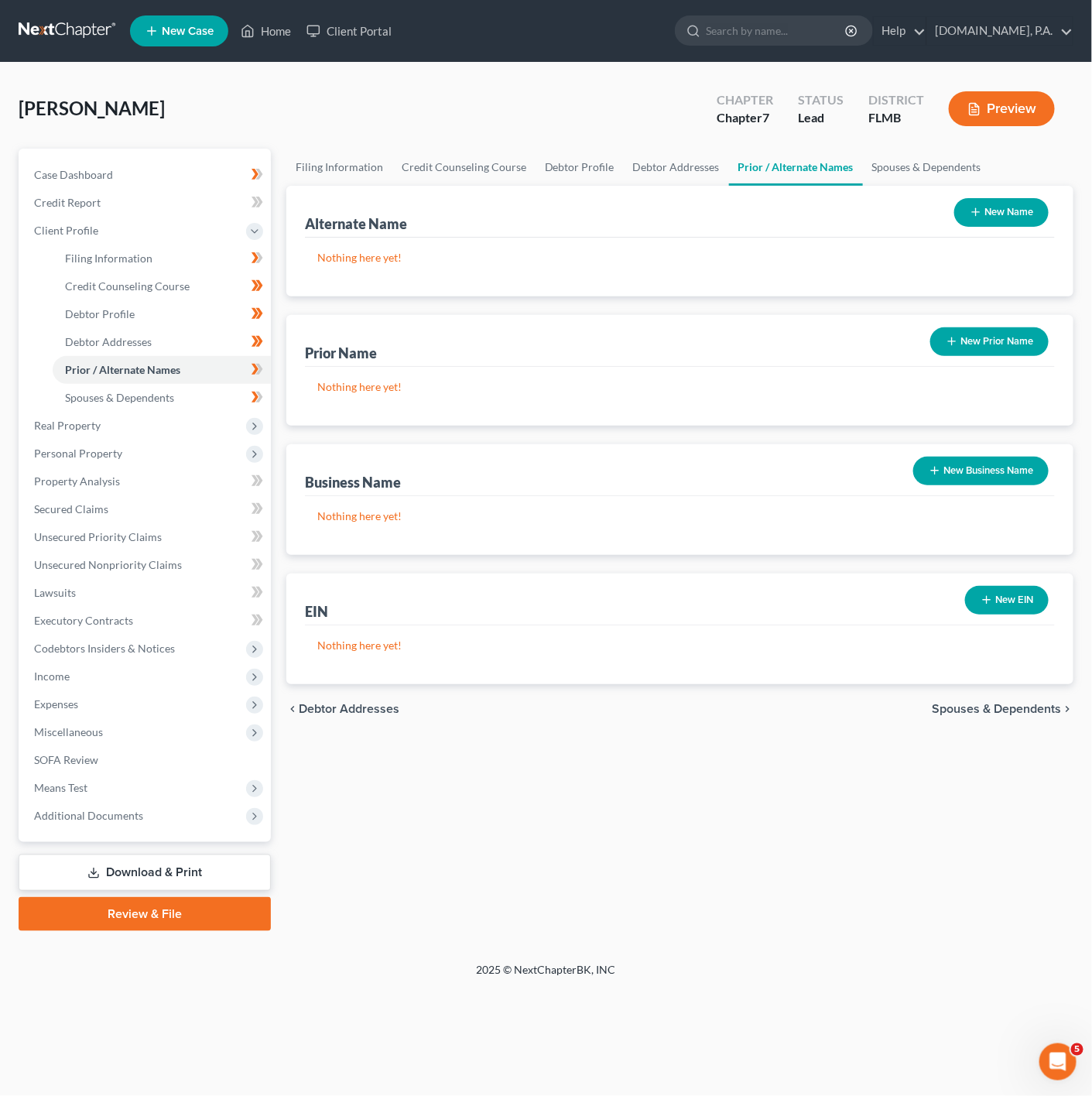
click at [1017, 207] on button "New Name" at bounding box center [1001, 212] width 94 height 28
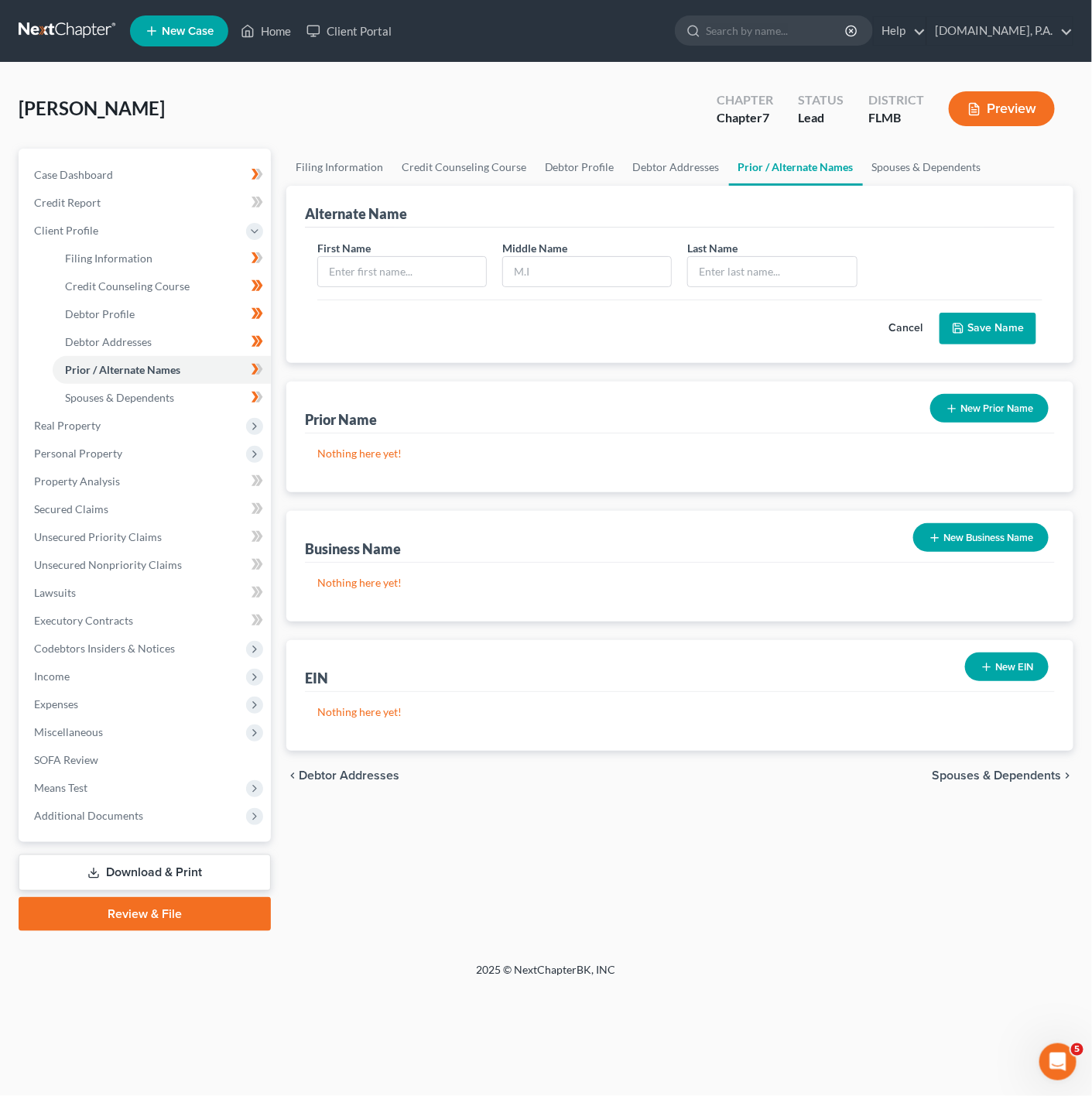
click at [897, 348] on div "First Name Middle Name Last Name * Cancel Save Name" at bounding box center [680, 295] width 750 height 135
click at [135, 391] on span "Spouses & Dependents" at bounding box center [119, 398] width 110 height 13
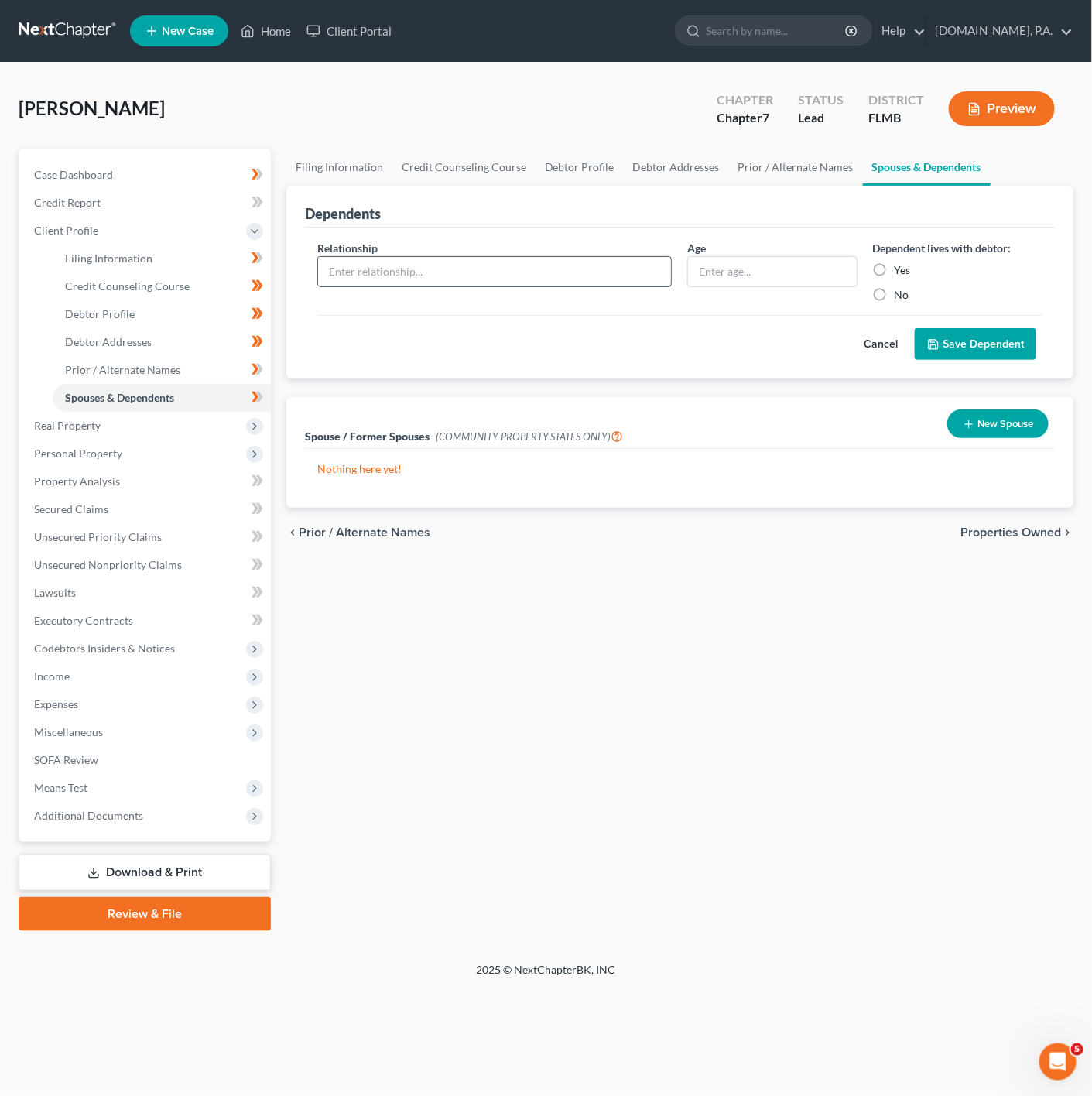
click at [448, 273] on input "text" at bounding box center [495, 272] width 354 height 29
type input "Daughter"
click at [709, 279] on input "text" at bounding box center [772, 272] width 168 height 29
type input "12"
click at [890, 262] on div "Yes" at bounding box center [957, 269] width 170 height 15
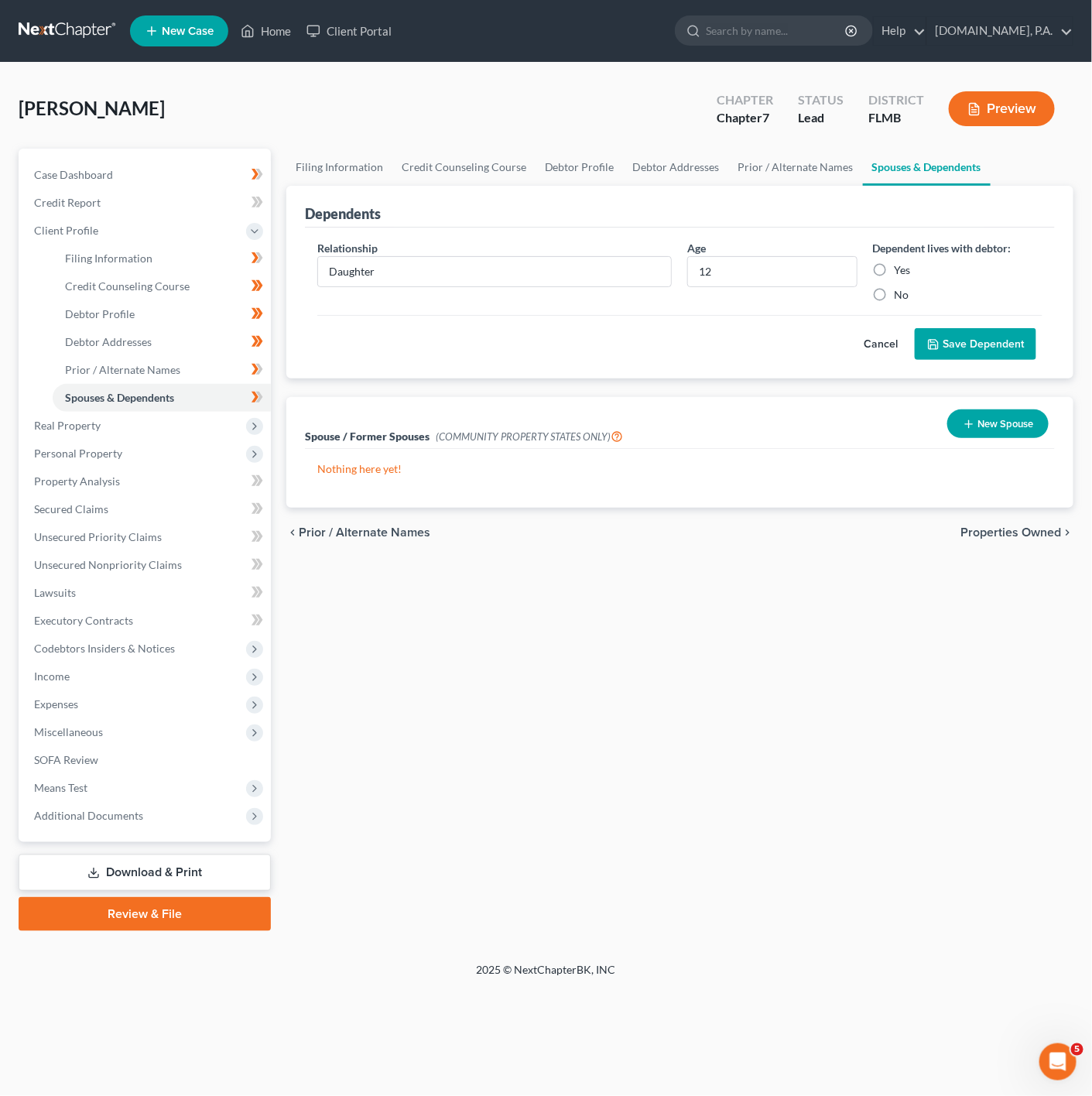
click at [895, 267] on label "Yes" at bounding box center [903, 269] width 16 height 15
click at [901, 267] on input "Yes" at bounding box center [906, 267] width 10 height 10
radio input "true"
click at [926, 329] on button "Save Dependent" at bounding box center [976, 345] width 122 height 32
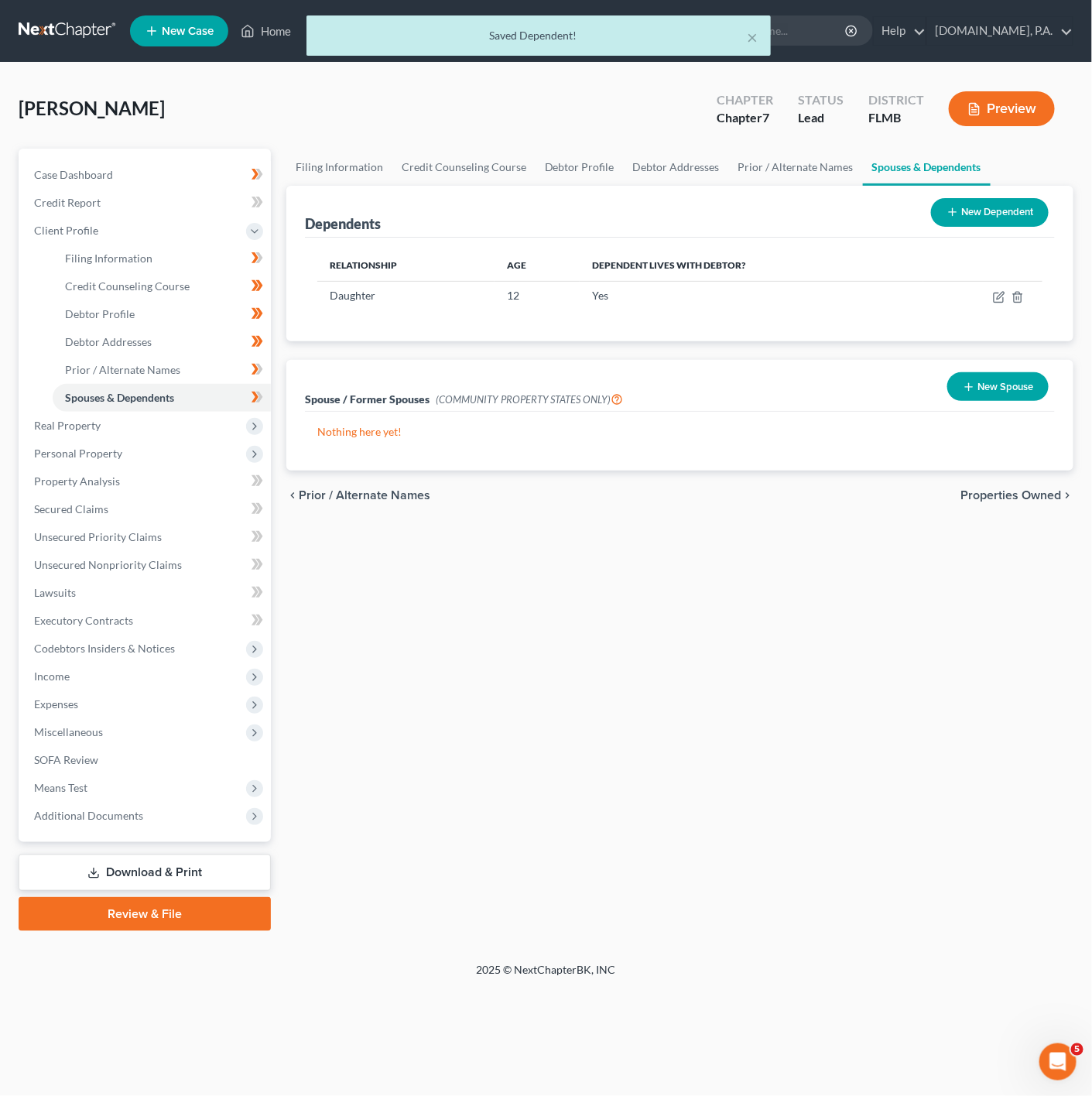
click at [1010, 204] on button "New Dependent" at bounding box center [990, 212] width 118 height 28
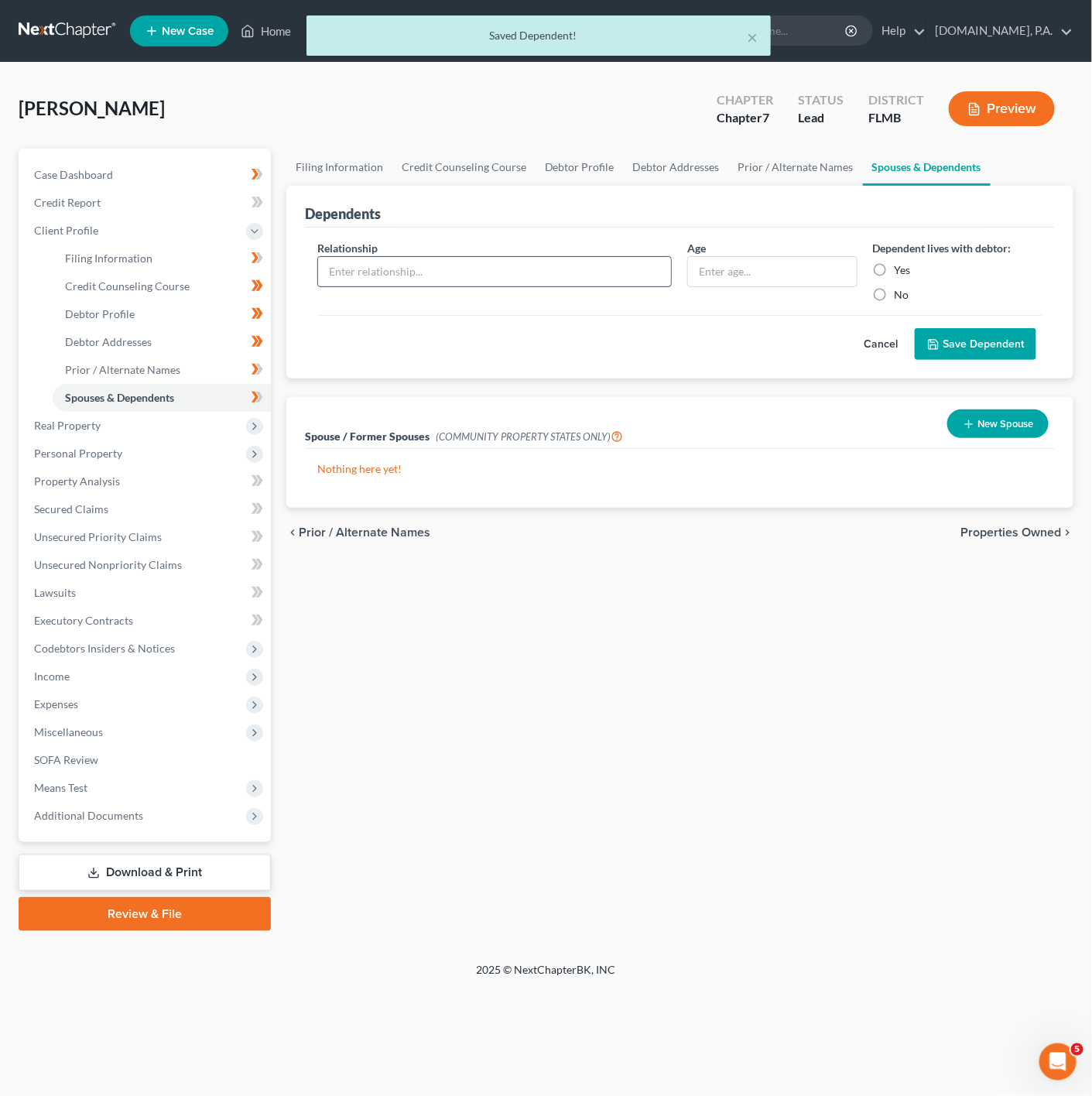
click at [375, 262] on input "text" at bounding box center [495, 272] width 354 height 29
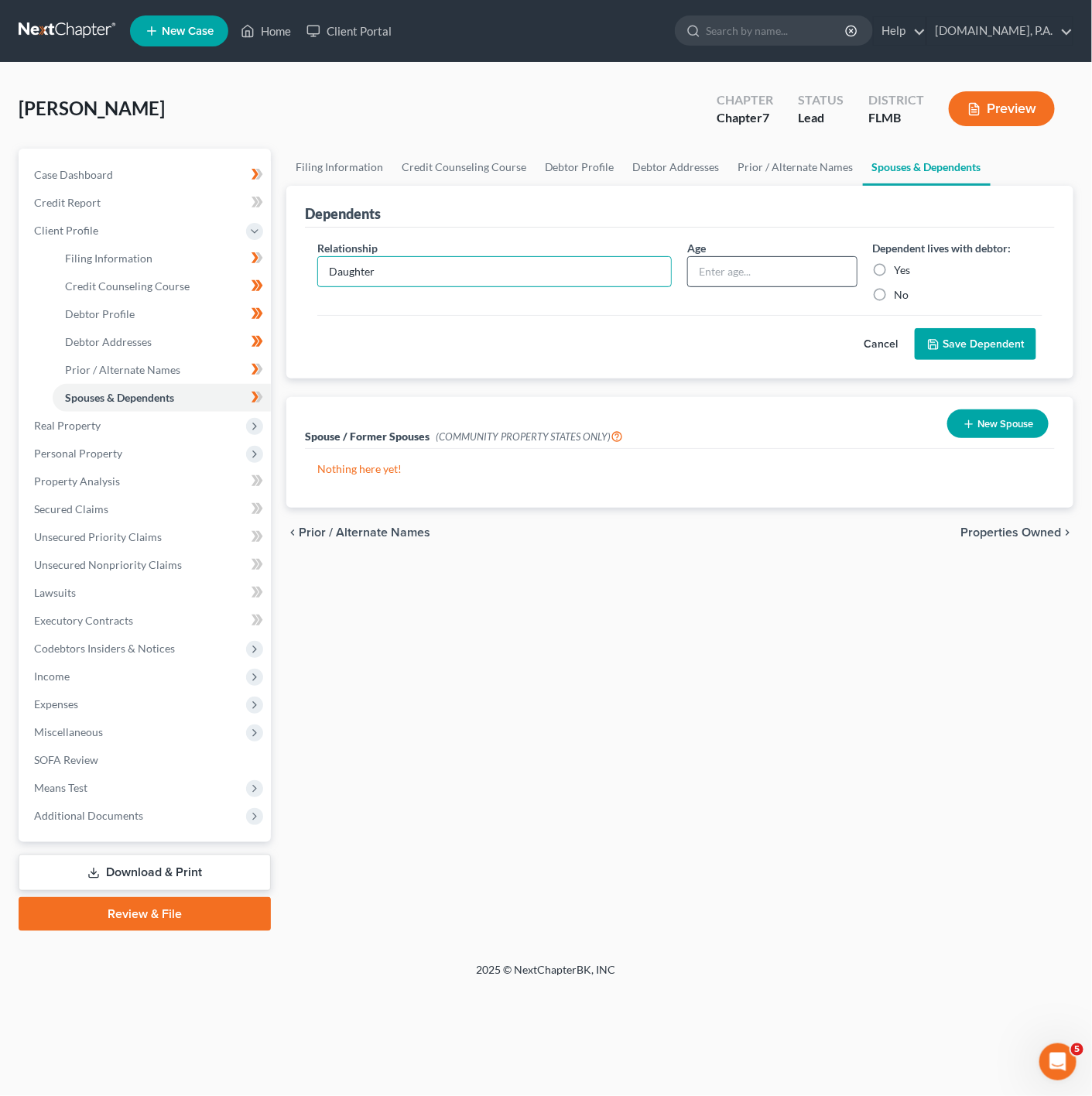
type input "Daughter"
click at [790, 261] on input "text" at bounding box center [772, 272] width 168 height 29
type input "6"
click at [741, 361] on div "Cancel Save Dependent" at bounding box center [680, 337] width 725 height 45
click at [895, 277] on label "Yes" at bounding box center [903, 269] width 16 height 15
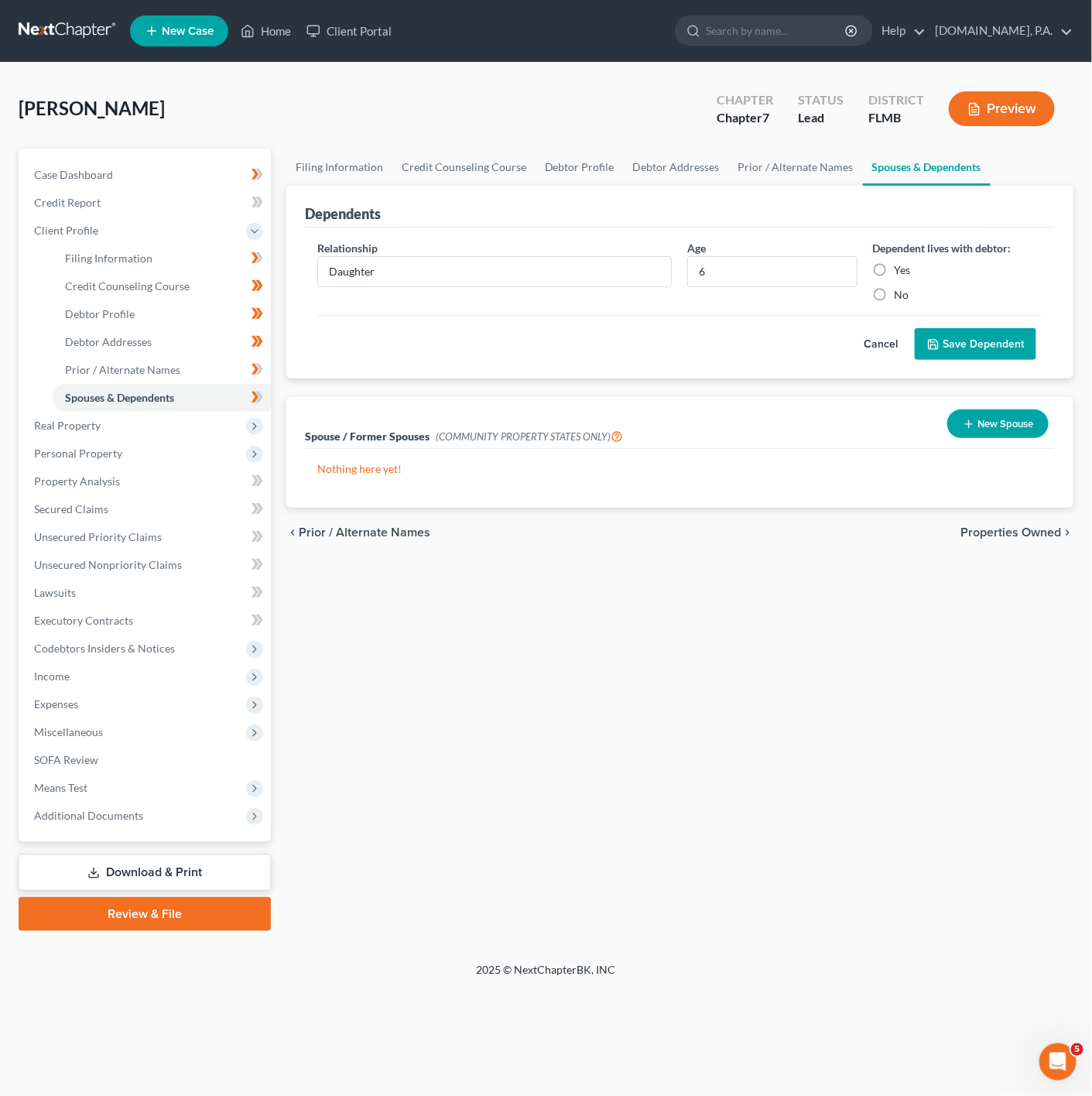
click at [901, 273] on input "Yes" at bounding box center [906, 267] width 10 height 10
radio input "true"
click at [944, 339] on button "Save Dependent" at bounding box center [976, 345] width 122 height 32
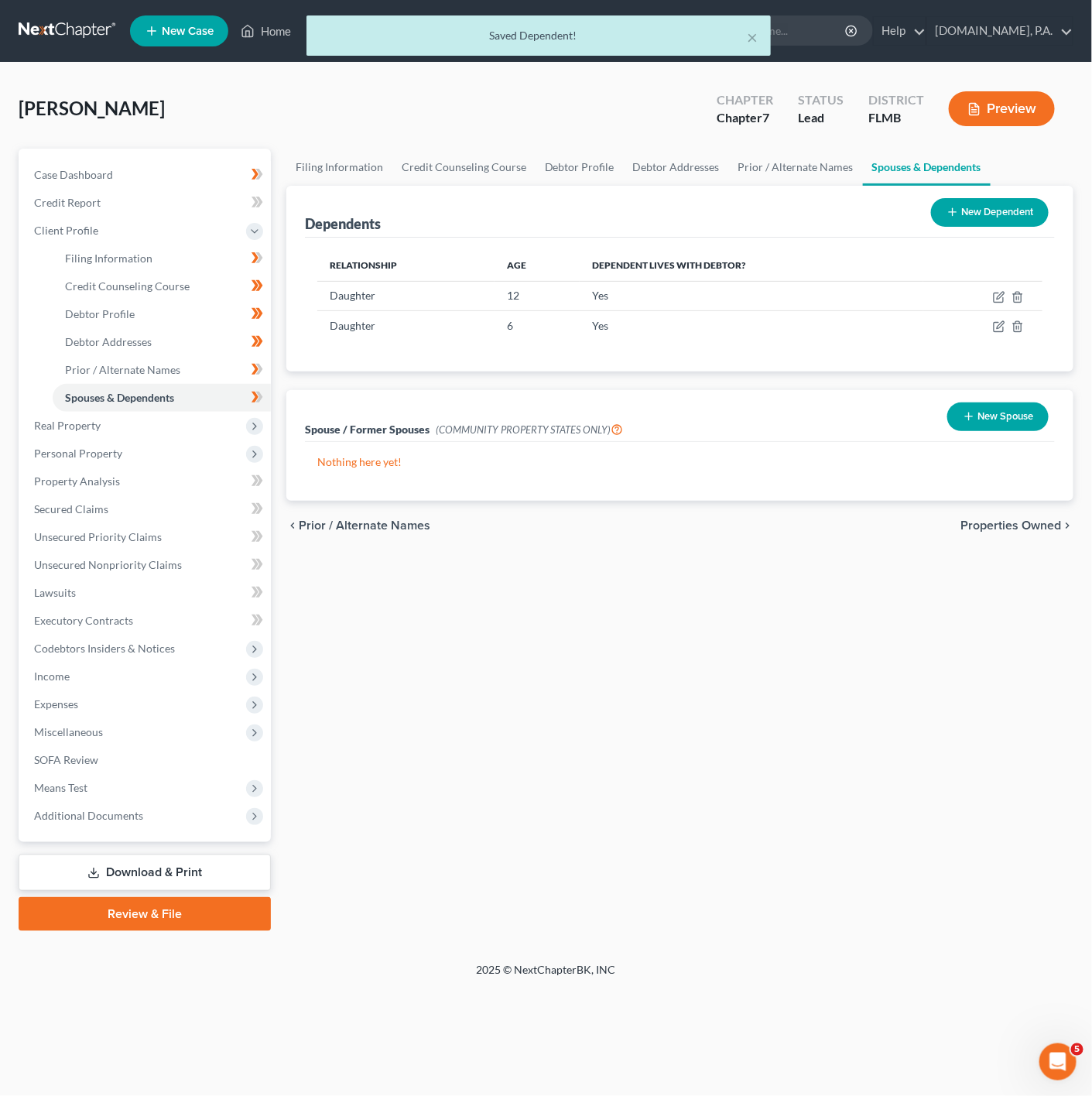
click at [985, 213] on button "New Dependent" at bounding box center [990, 212] width 118 height 28
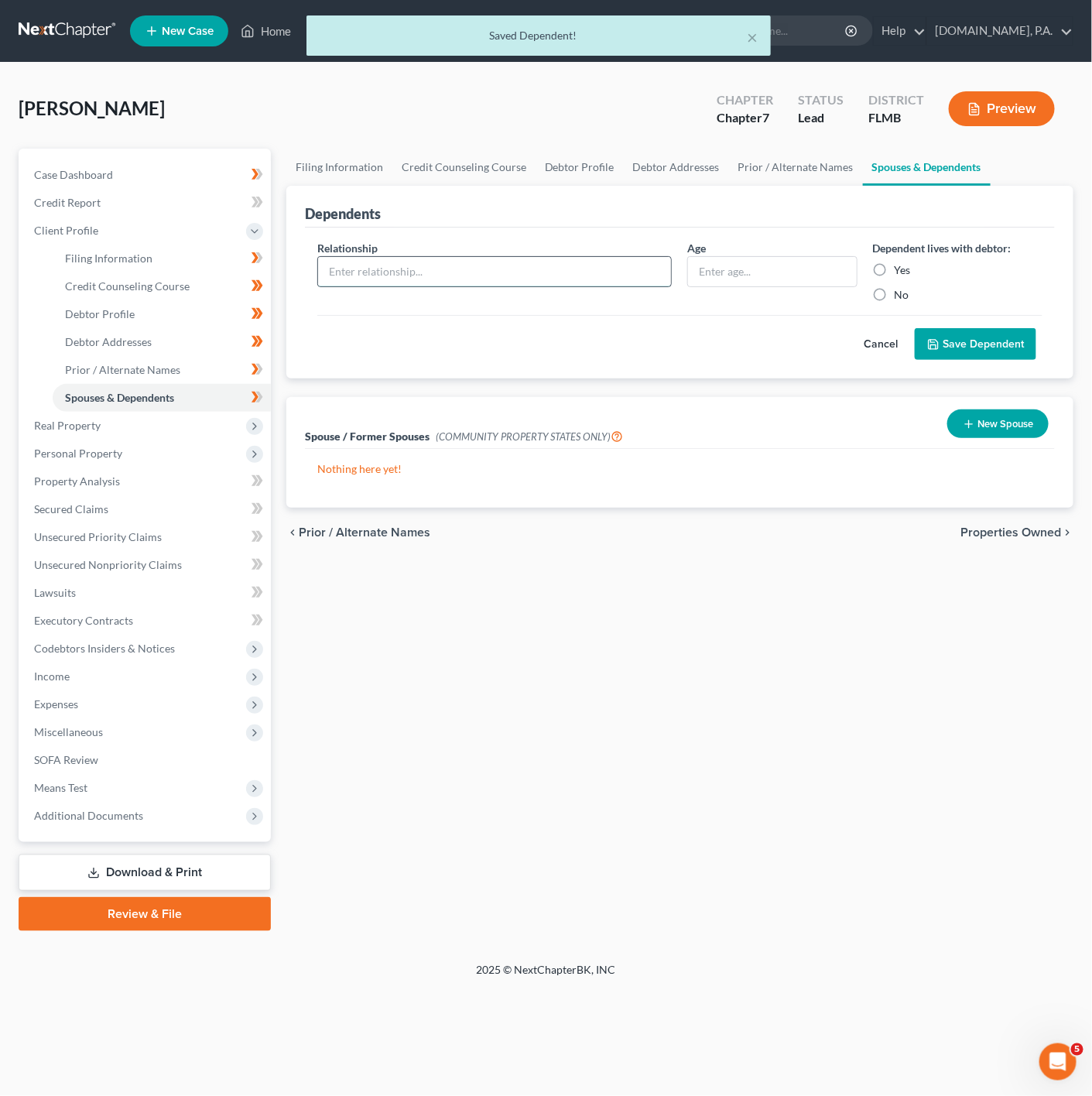
click at [465, 281] on input "text" at bounding box center [495, 272] width 354 height 29
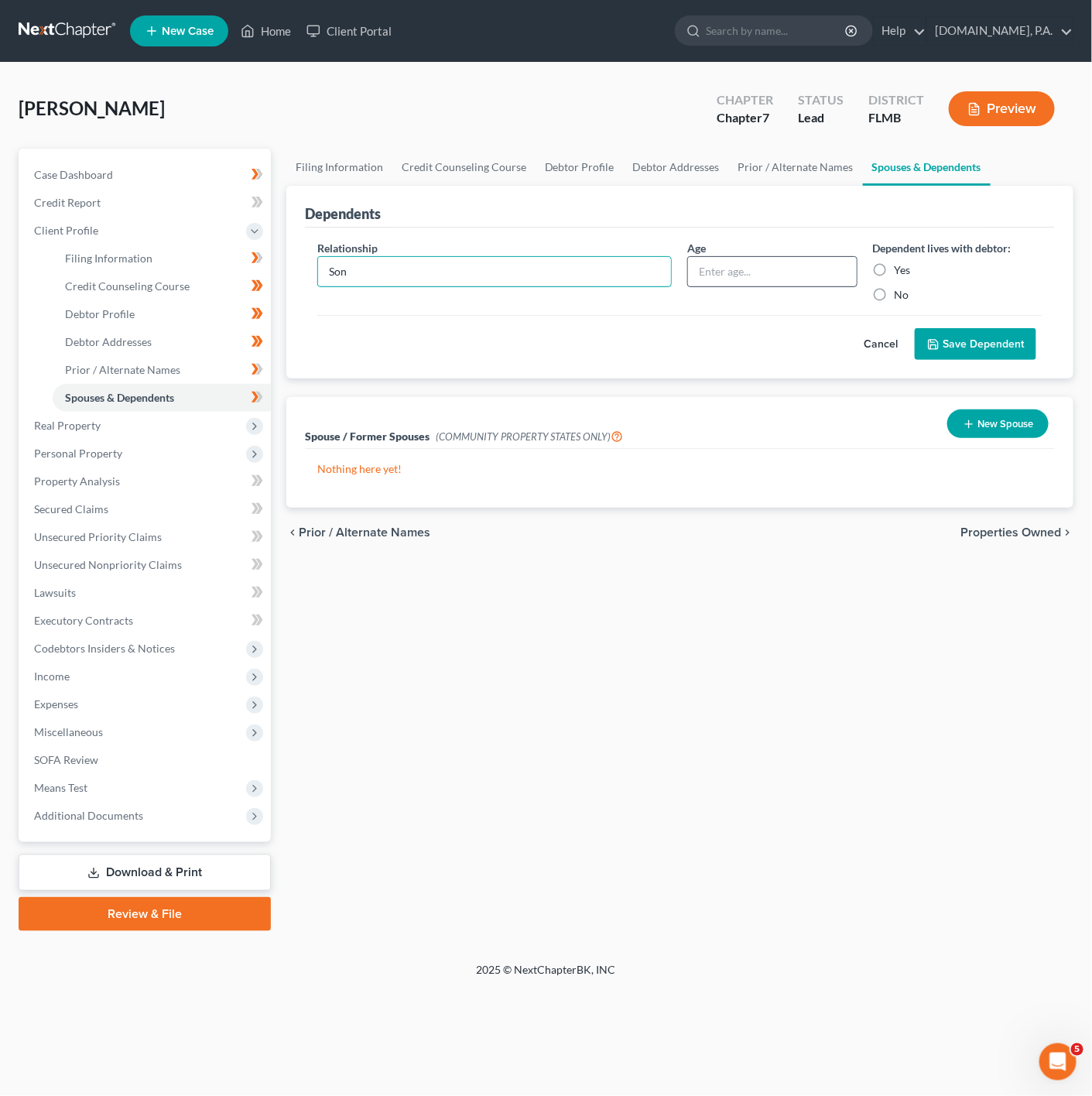
type input "Son"
click at [808, 275] on input "text" at bounding box center [772, 272] width 168 height 29
type input "2"
click at [795, 375] on div "Relationship * Son Age [DEMOGRAPHIC_DATA] Dependent lives with debtor: Yes No C…" at bounding box center [680, 303] width 750 height 152
click at [895, 295] on label "No" at bounding box center [902, 294] width 15 height 15
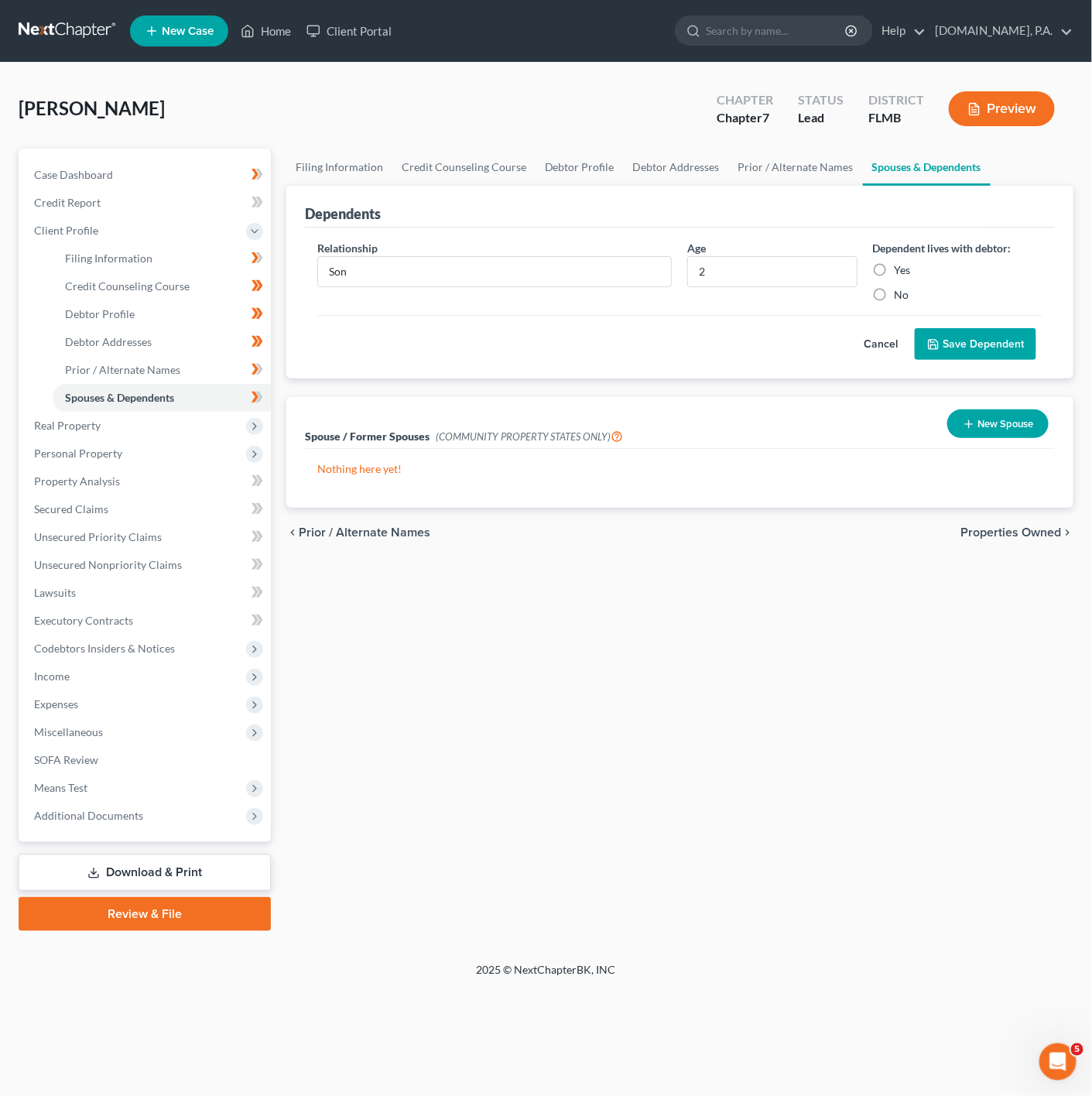
click at [901, 295] on input "No" at bounding box center [906, 292] width 10 height 10
radio input "true"
click at [895, 277] on label "Yes" at bounding box center [903, 269] width 16 height 15
click at [901, 273] on input "Yes" at bounding box center [906, 267] width 10 height 10
radio input "true"
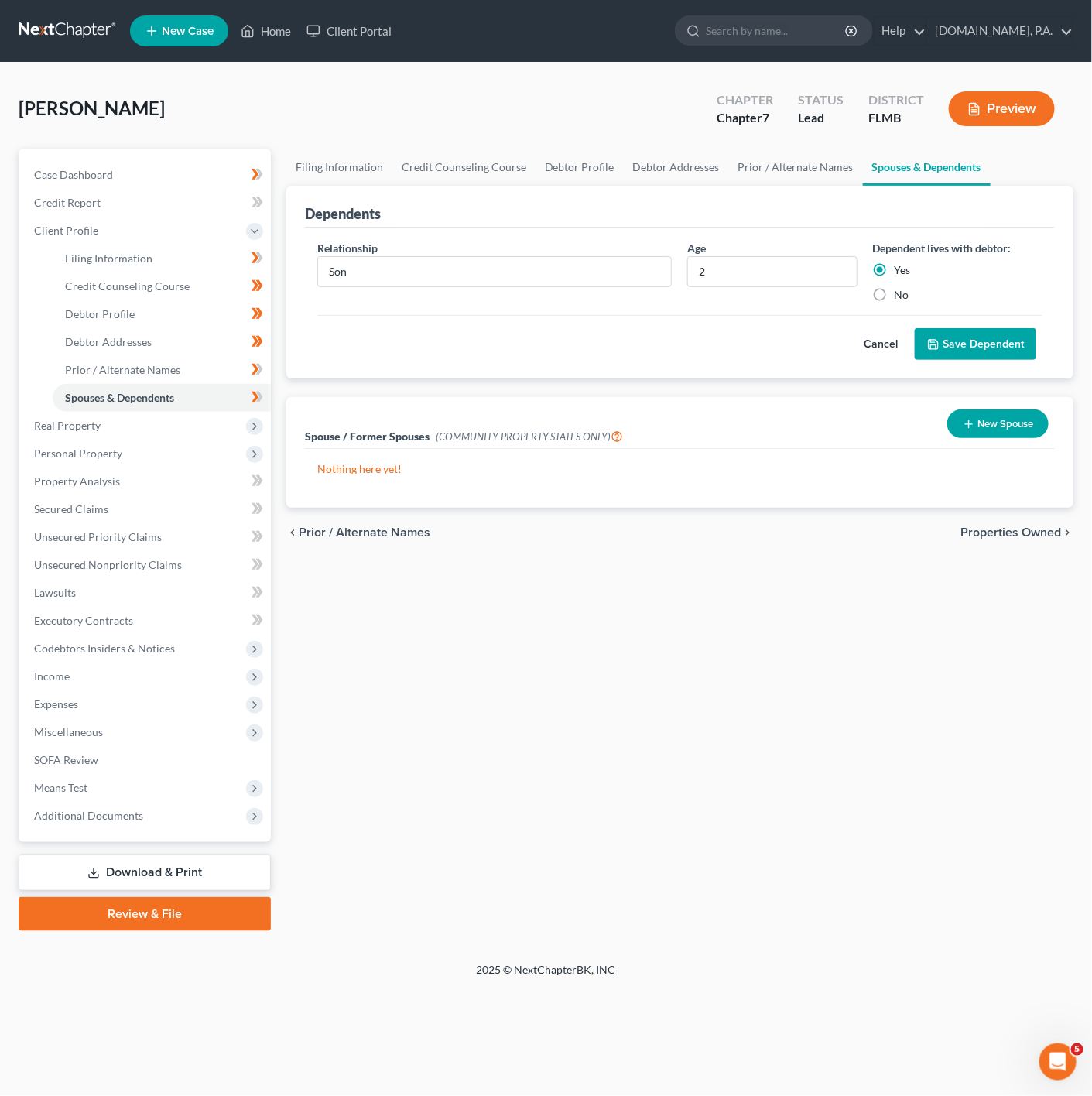
click at [964, 346] on button "Save Dependent" at bounding box center [976, 345] width 122 height 32
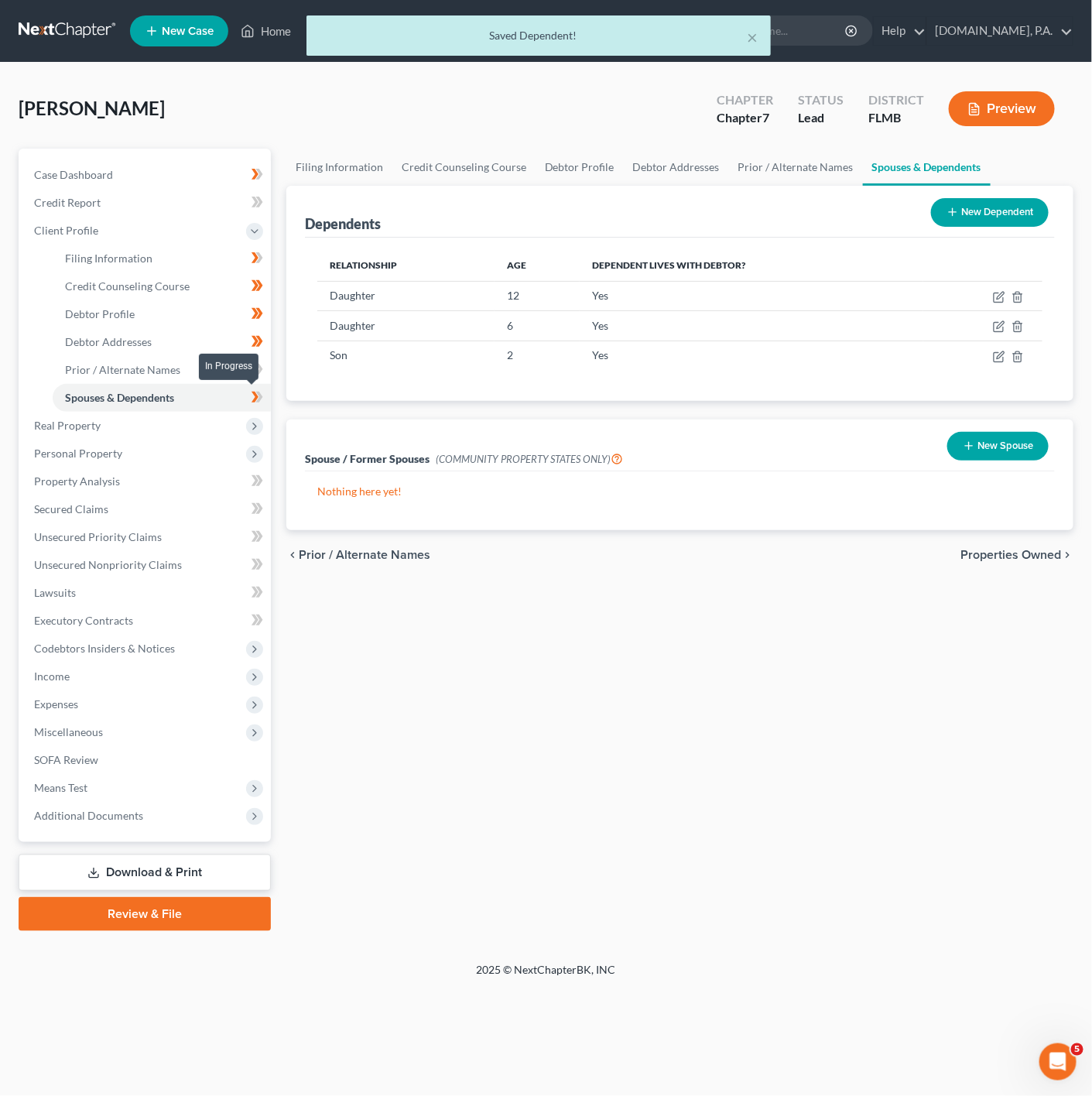
click at [252, 393] on icon at bounding box center [257, 398] width 11 height 19
click at [187, 213] on link "Credit Report" at bounding box center [146, 203] width 249 height 28
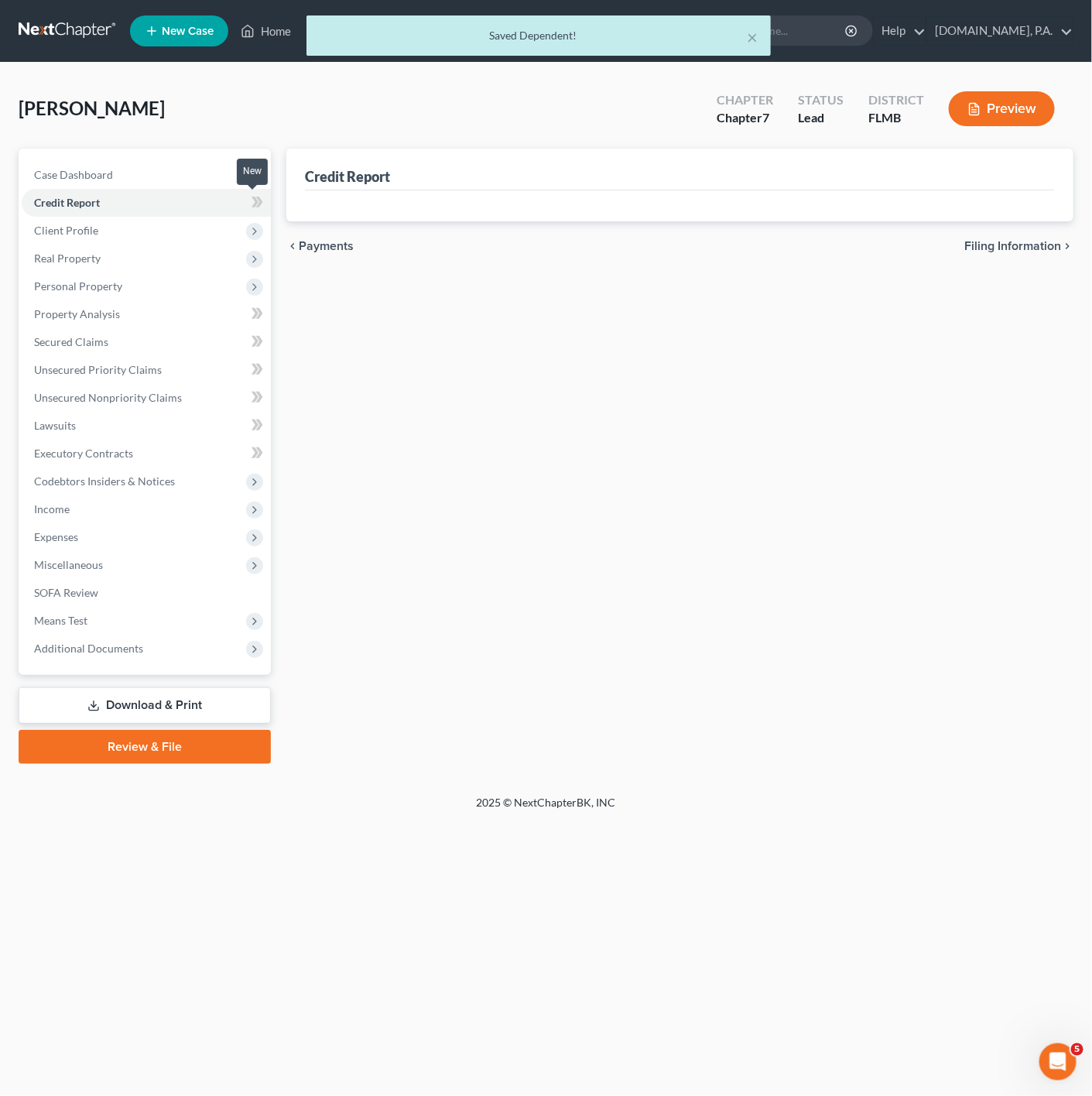
click at [260, 205] on icon at bounding box center [259, 201] width 7 height 11
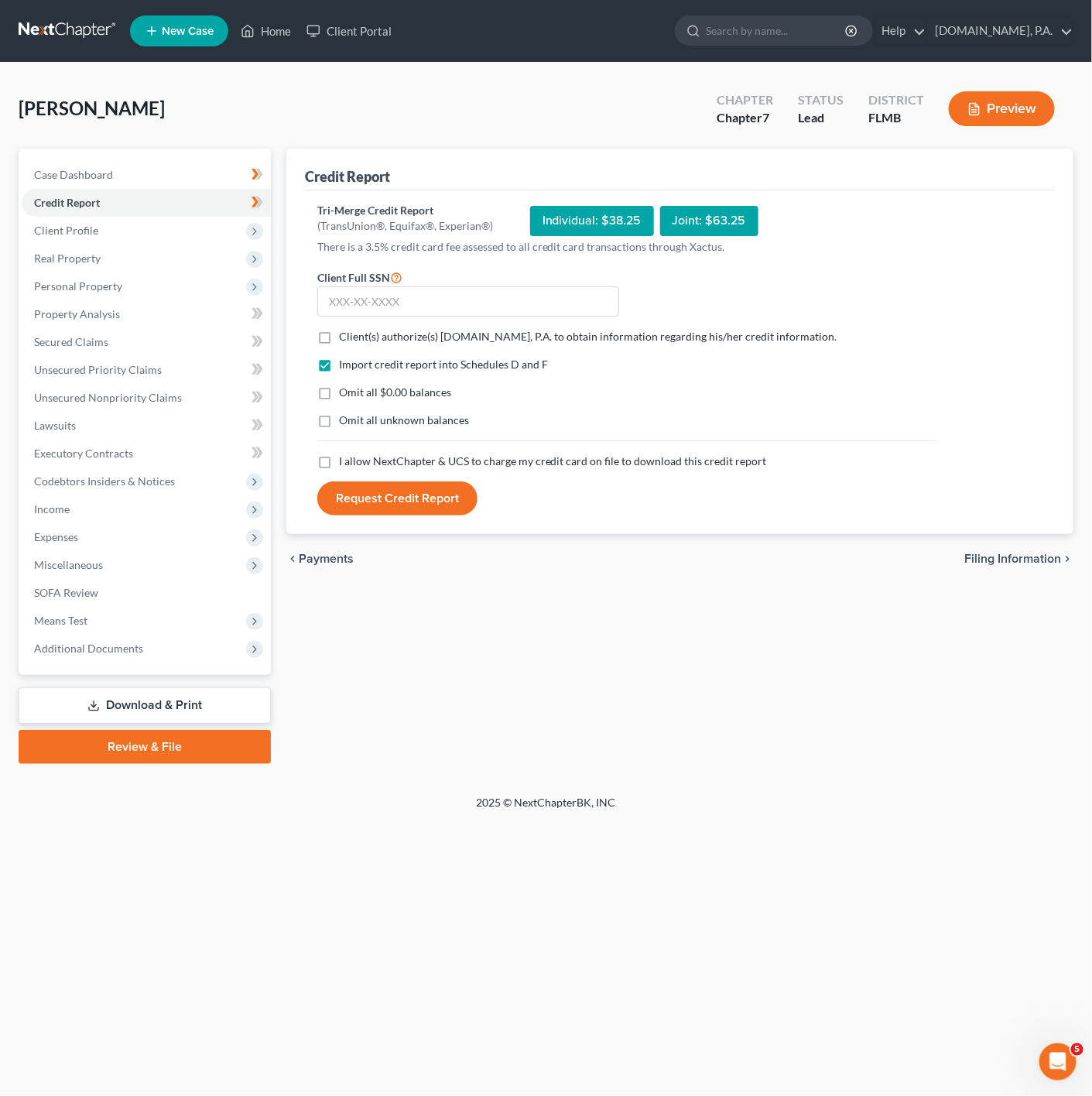
click at [337, 344] on div "Client(s) authorize(s) [DOMAIN_NAME], P.A. to obtain information regarding his/…" at bounding box center [626, 337] width 619 height 15
click at [339, 335] on label "Client(s) authorize(s) [DOMAIN_NAME], P.A. to obtain information regarding his/…" at bounding box center [588, 337] width 498 height 15
click at [346, 335] on input "Client(s) authorize(s) [DOMAIN_NAME], P.A. to obtain information regarding his/…" at bounding box center [350, 334] width 10 height 10
checkbox input "true"
click at [339, 462] on label "I allow NextChapter & UCS to charge my credit card on file to download this cre…" at bounding box center [553, 461] width 428 height 15
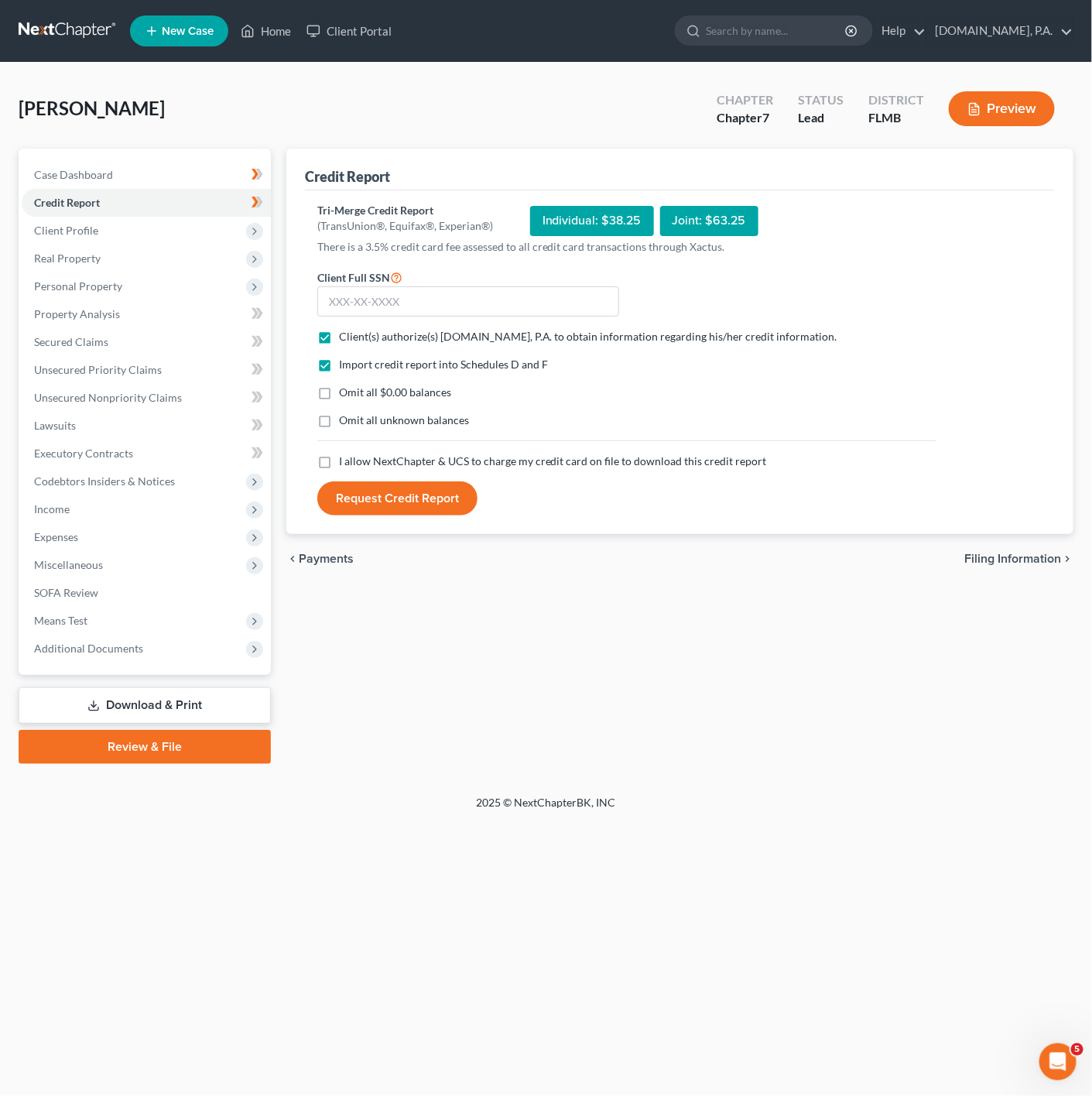
click at [346, 462] on input "I allow NextChapter & UCS to charge my credit card on file to download this cre…" at bounding box center [350, 458] width 10 height 10
checkbox input "true"
click at [492, 283] on div "Client Full SSN *" at bounding box center [468, 292] width 317 height 49
click at [491, 295] on input "text" at bounding box center [468, 302] width 302 height 31
type input "148-78-5649"
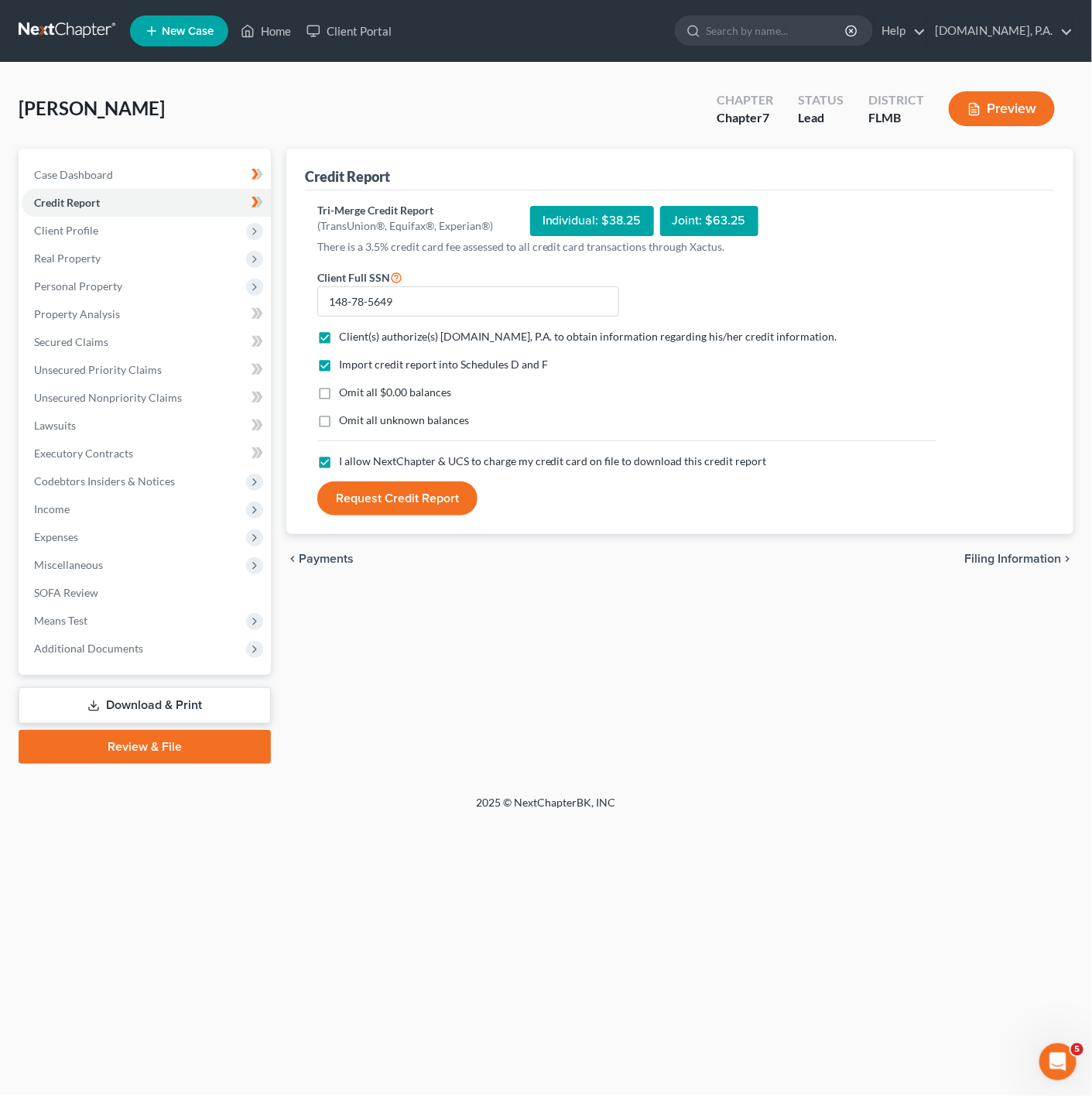
click at [380, 488] on button "Request Credit Report" at bounding box center [398, 498] width 161 height 34
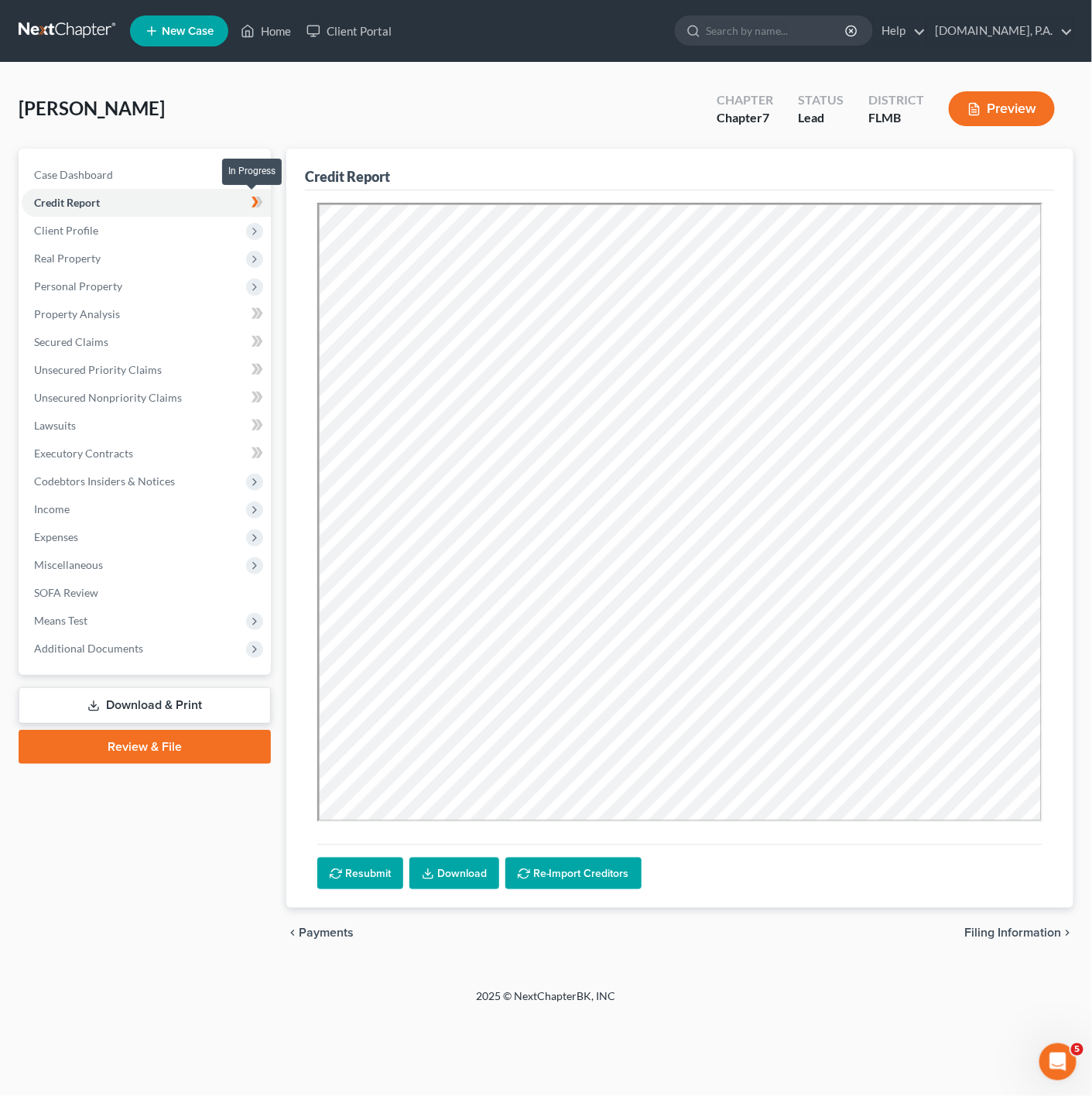
click at [260, 197] on icon at bounding box center [257, 203] width 11 height 19
click at [204, 226] on span "Client Profile" at bounding box center [146, 230] width 249 height 28
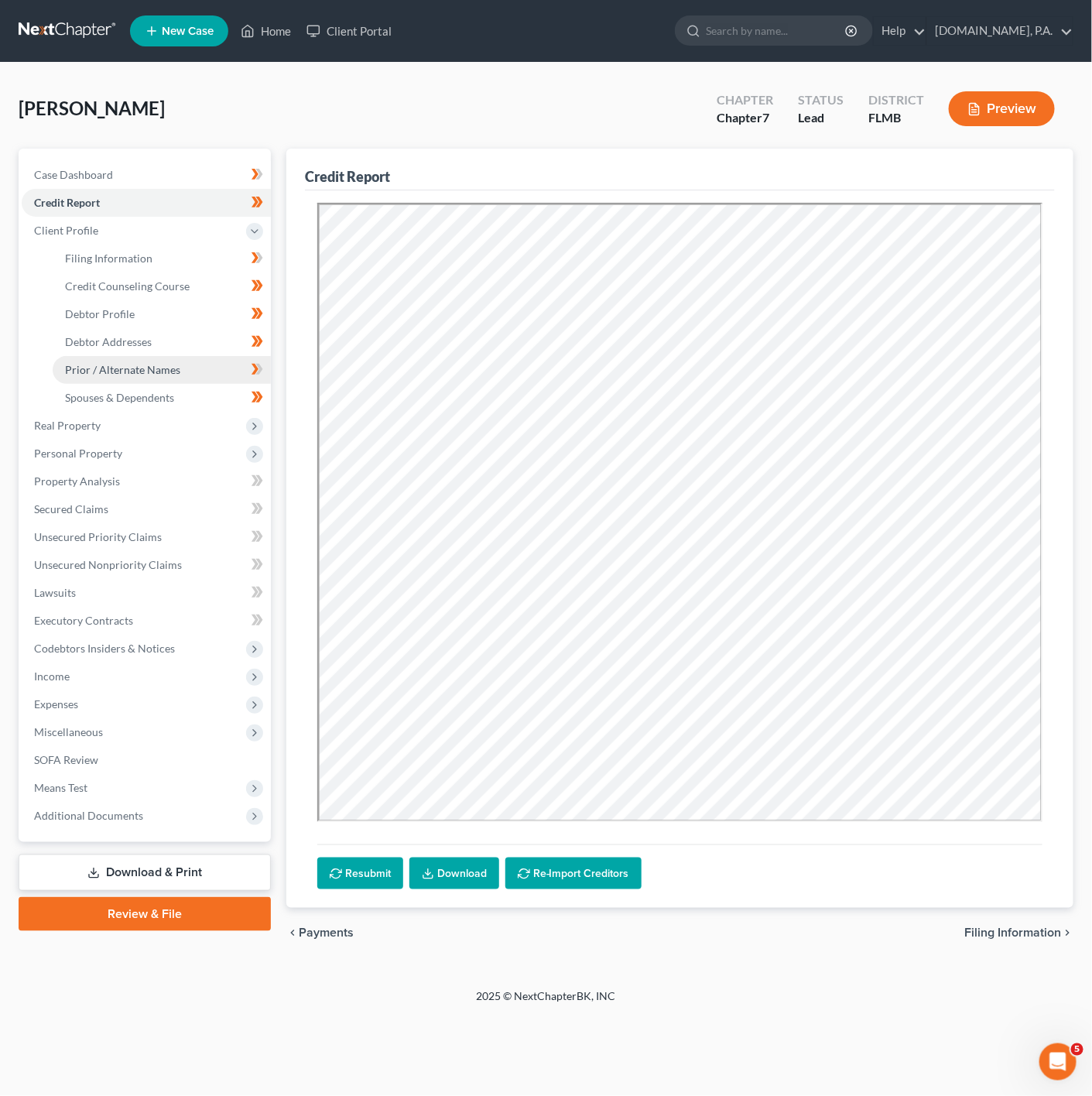
click at [194, 363] on link "Prior / Alternate Names" at bounding box center [161, 370] width 218 height 28
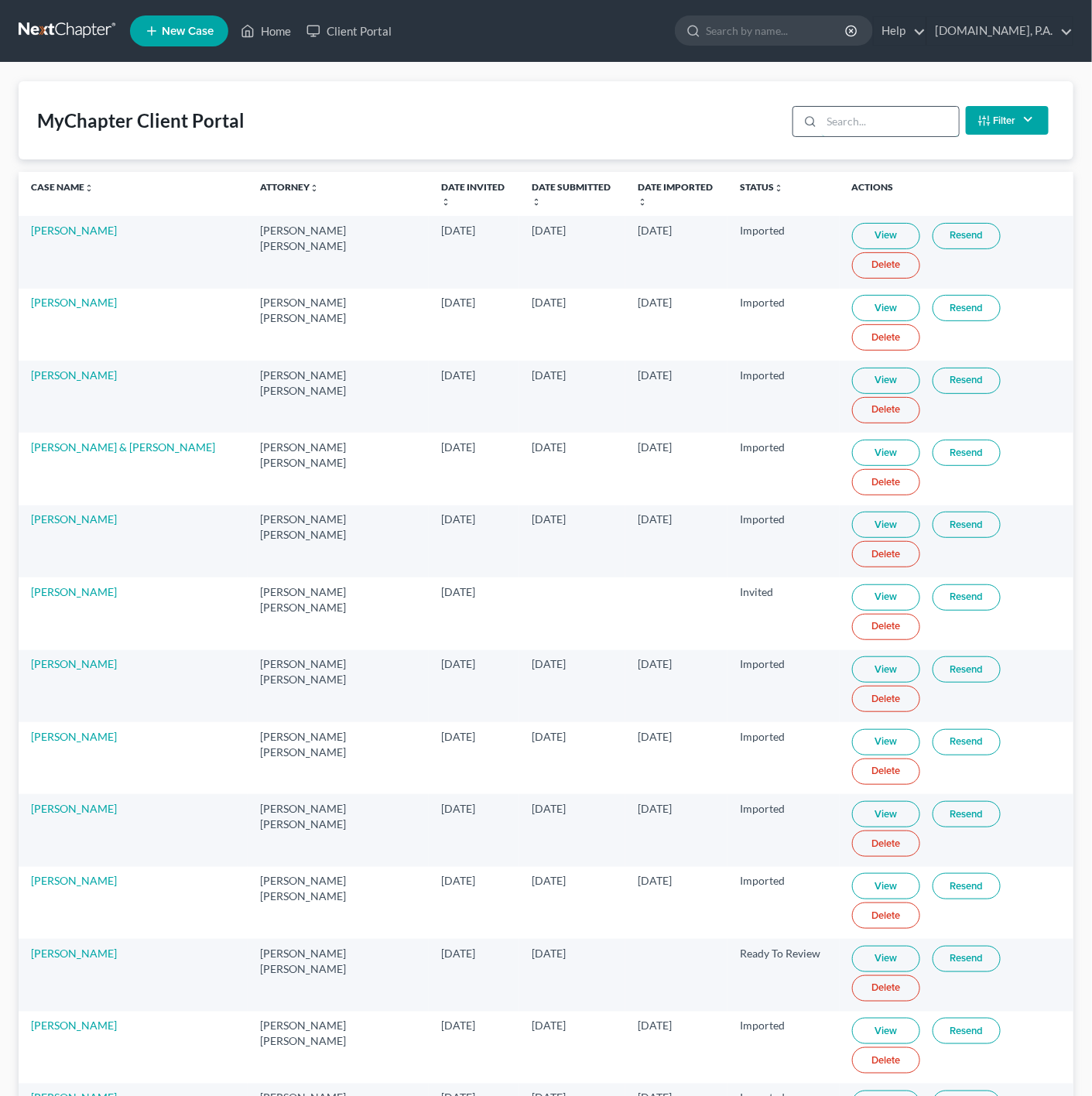
click at [829, 114] on input "search" at bounding box center [890, 122] width 137 height 29
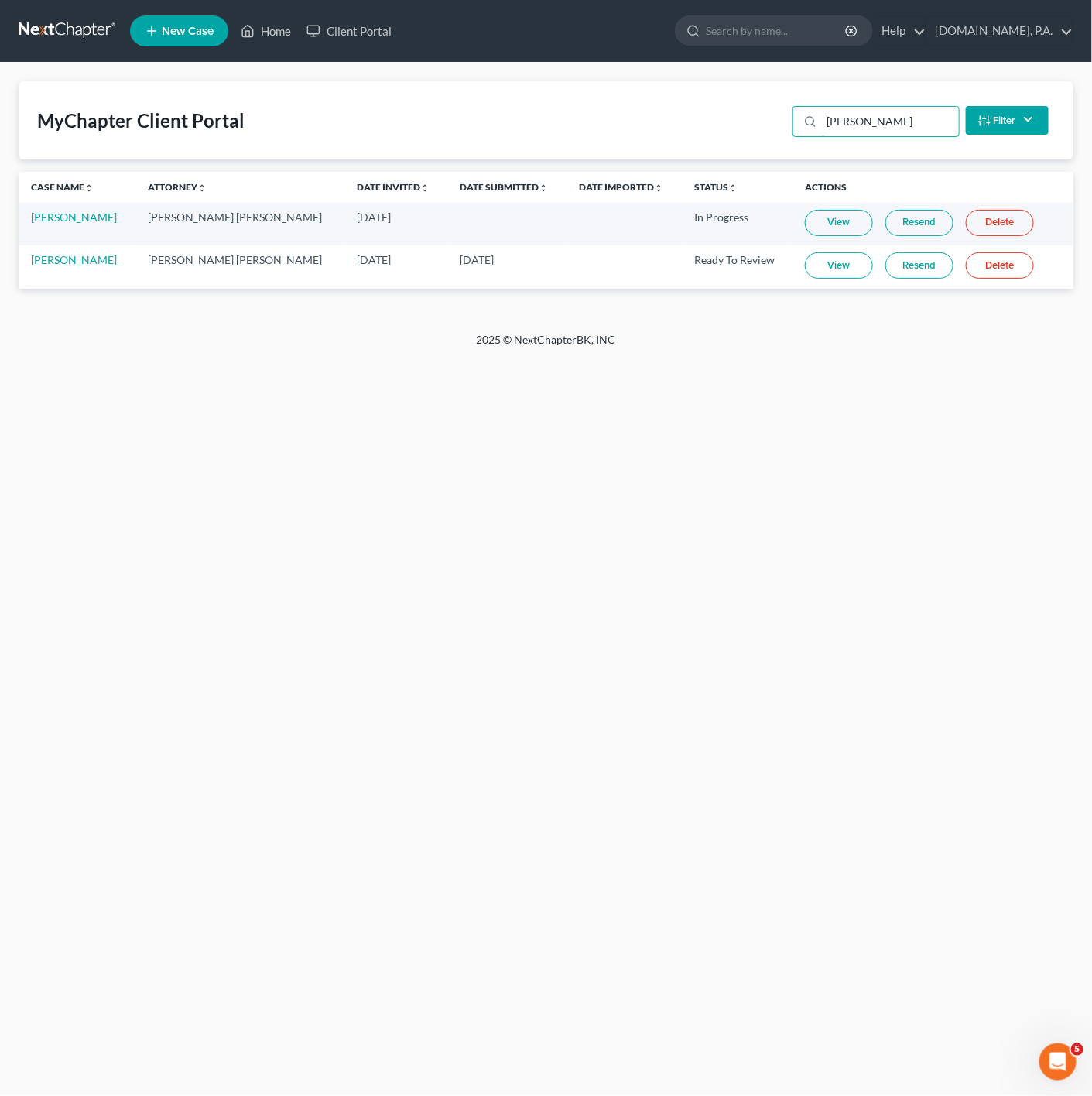
type input "fran"
click at [836, 261] on link "View" at bounding box center [839, 265] width 68 height 26
